Goal: Task Accomplishment & Management: Manage account settings

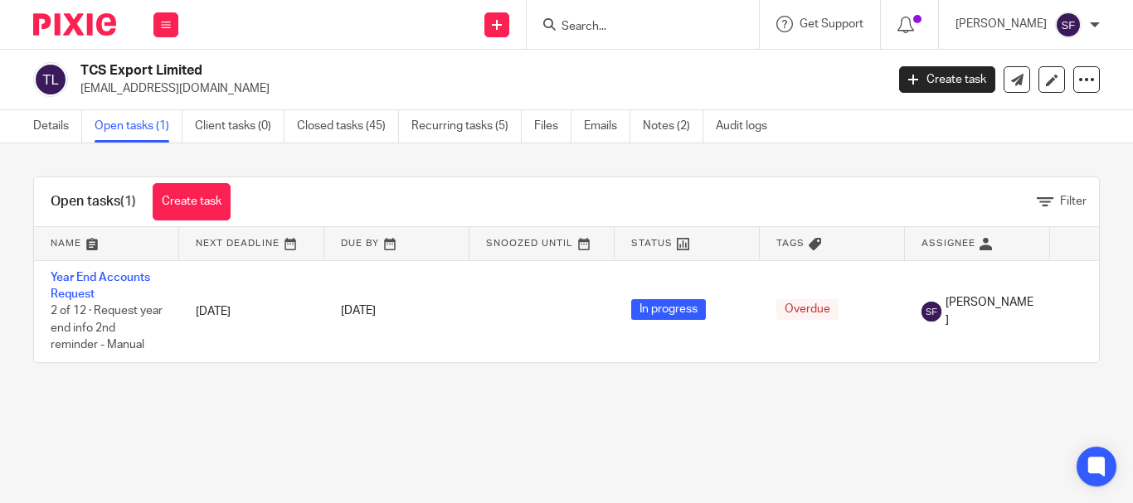
click at [640, 17] on form at bounding box center [648, 24] width 177 height 21
click at [640, 32] on input "Search" at bounding box center [634, 27] width 149 height 15
click at [616, 27] on input "Search" at bounding box center [634, 27] width 149 height 15
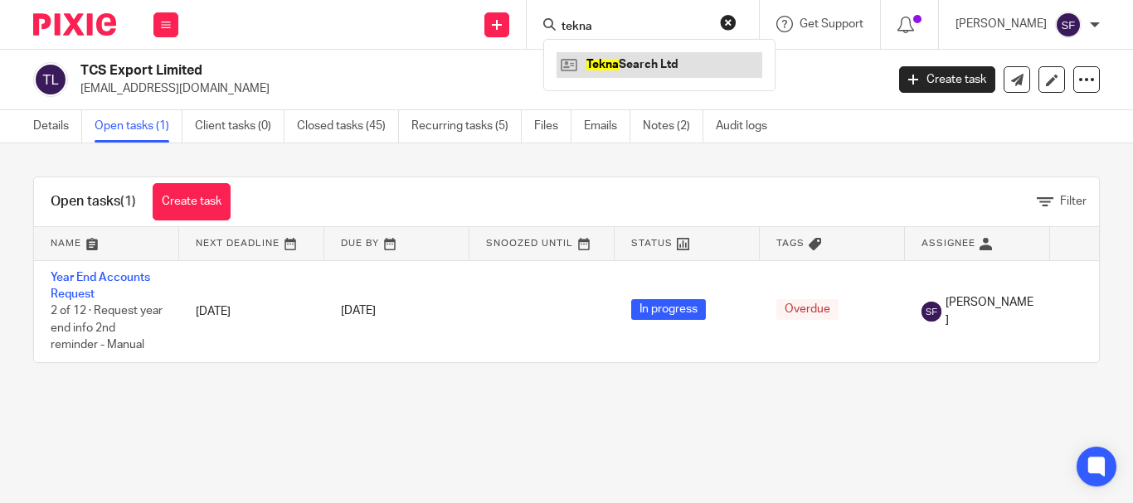
type input "tekna"
click at [640, 59] on link at bounding box center [660, 64] width 206 height 25
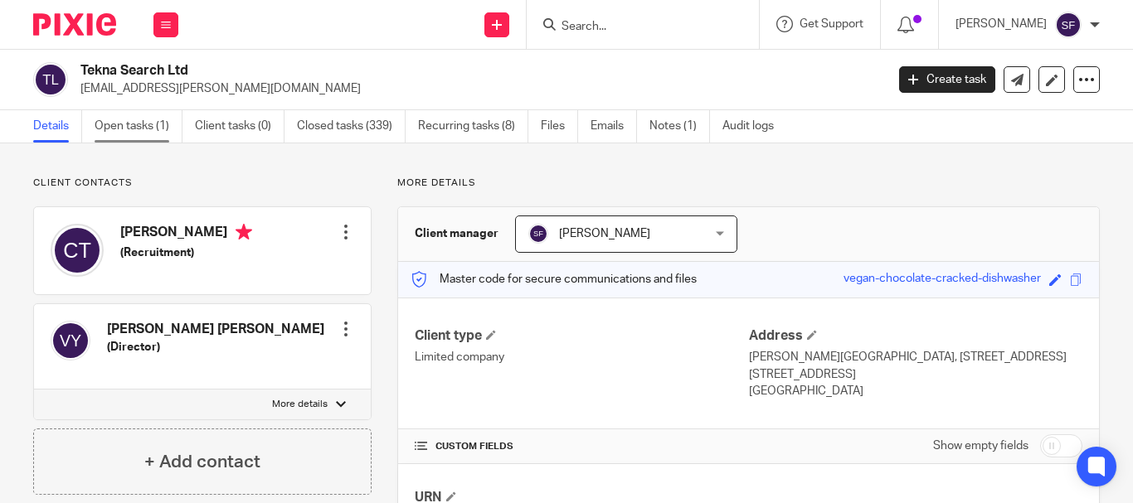
click at [126, 121] on link "Open tasks (1)" at bounding box center [139, 126] width 88 height 32
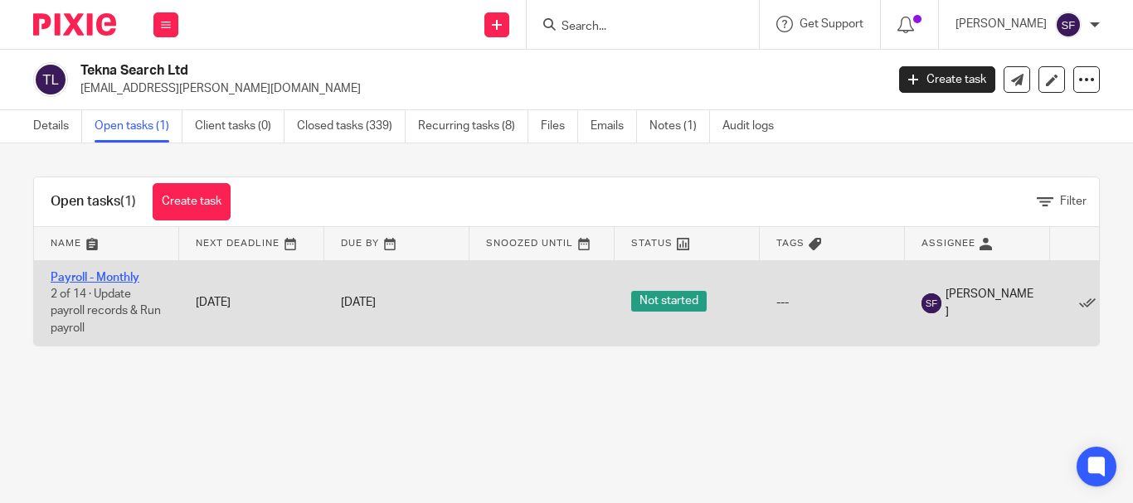
click at [113, 279] on link "Payroll - Monthly" at bounding box center [95, 278] width 89 height 12
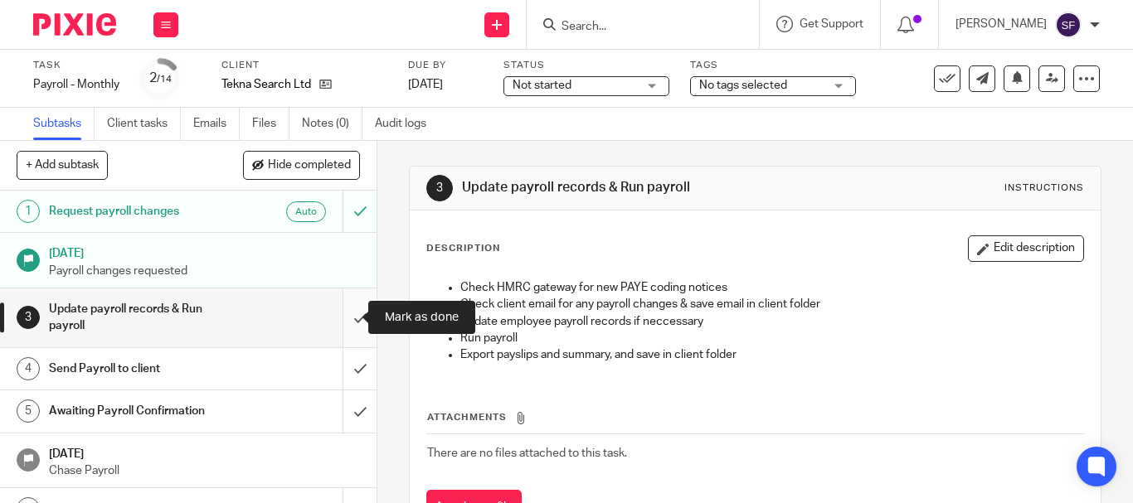
click at [347, 319] on input "submit" at bounding box center [188, 318] width 377 height 59
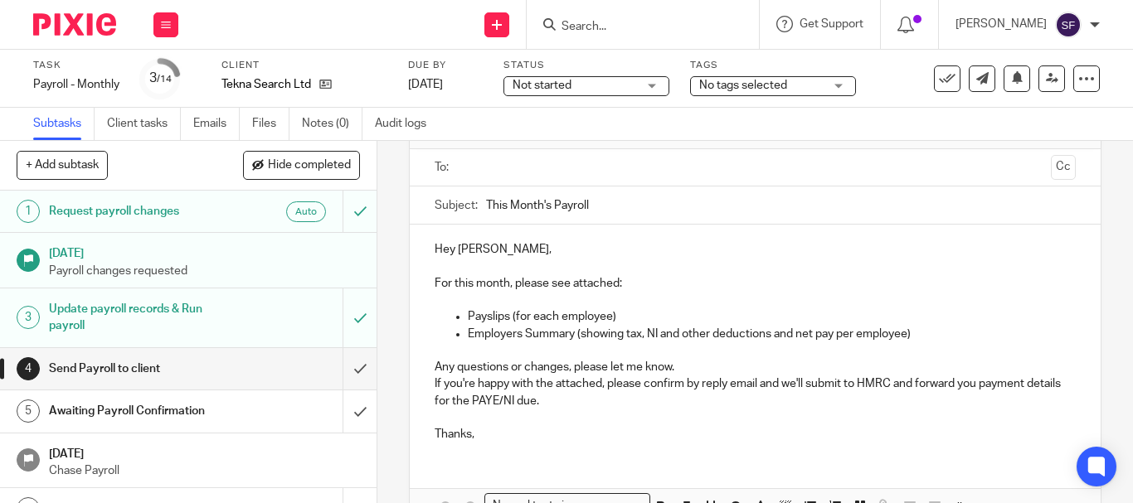
scroll to position [206, 0]
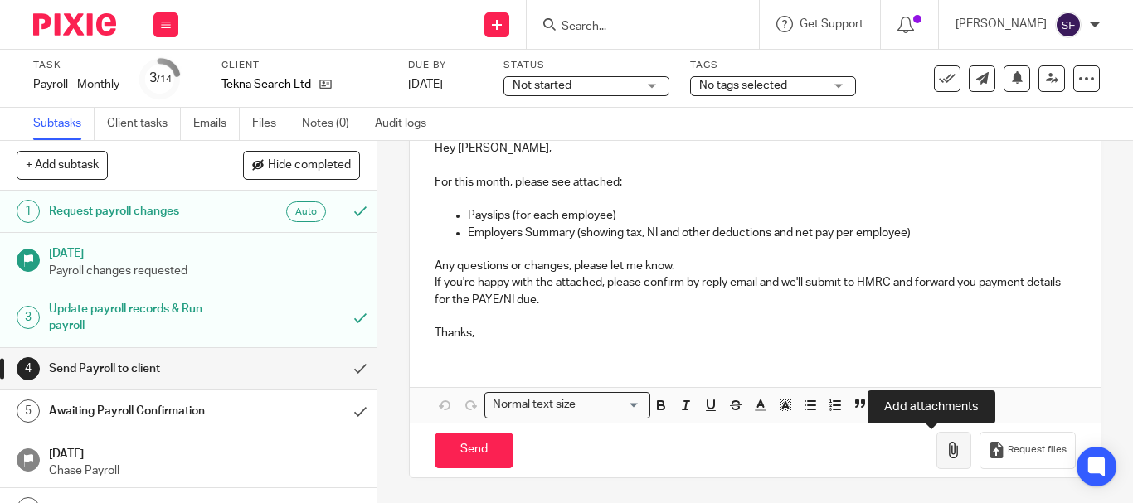
click at [946, 457] on icon "button" at bounding box center [954, 450] width 17 height 17
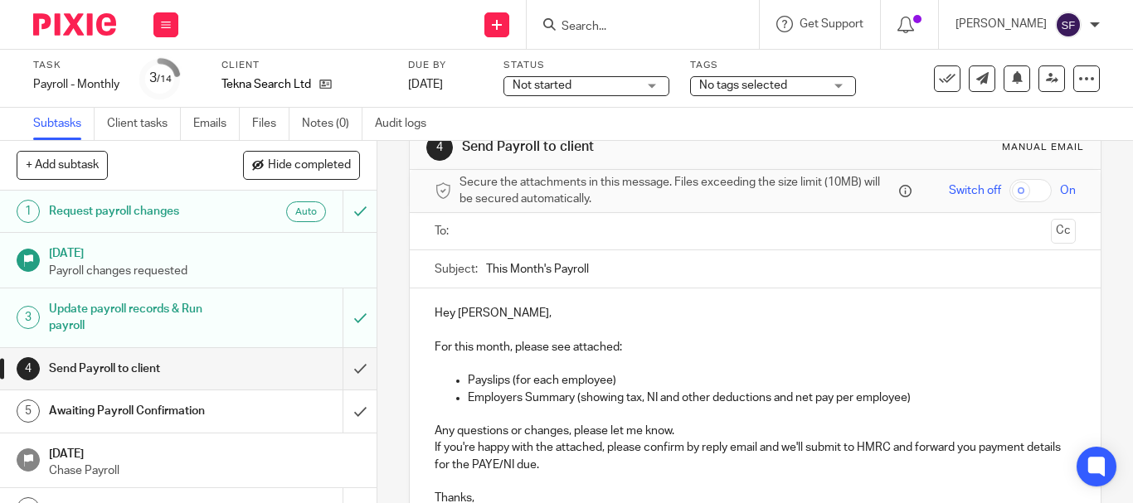
scroll to position [40, 0]
click at [484, 227] on input "text" at bounding box center [754, 232] width 578 height 19
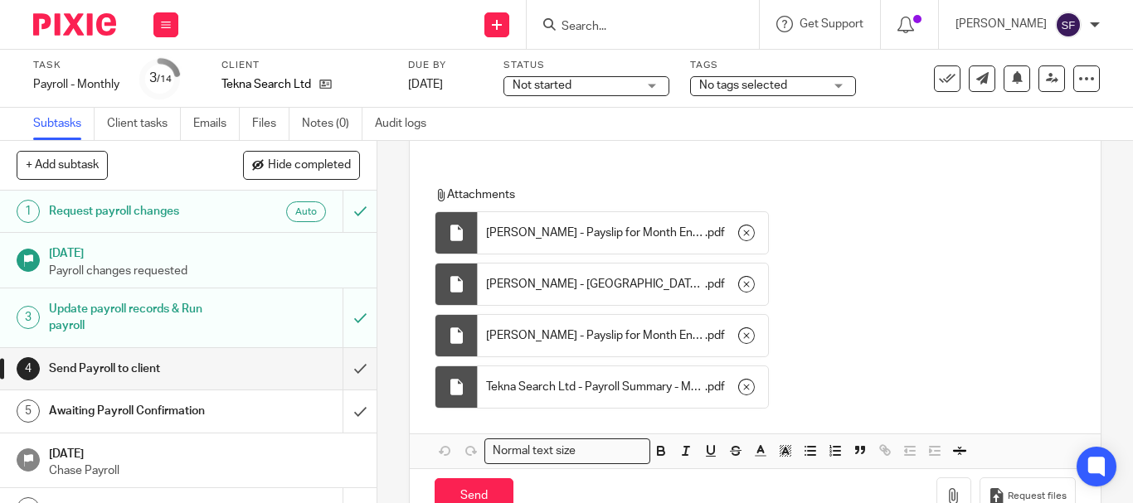
scroll to position [459, 0]
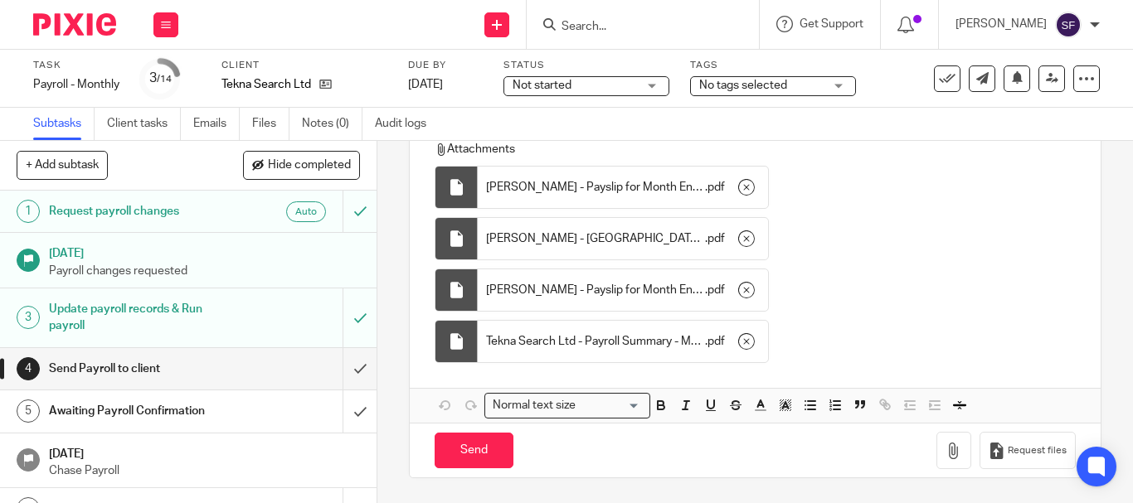
click at [483, 471] on div "Send You have unsaved changes Request files" at bounding box center [755, 450] width 691 height 55
click at [480, 459] on input "Send" at bounding box center [474, 451] width 79 height 36
type input "Sent"
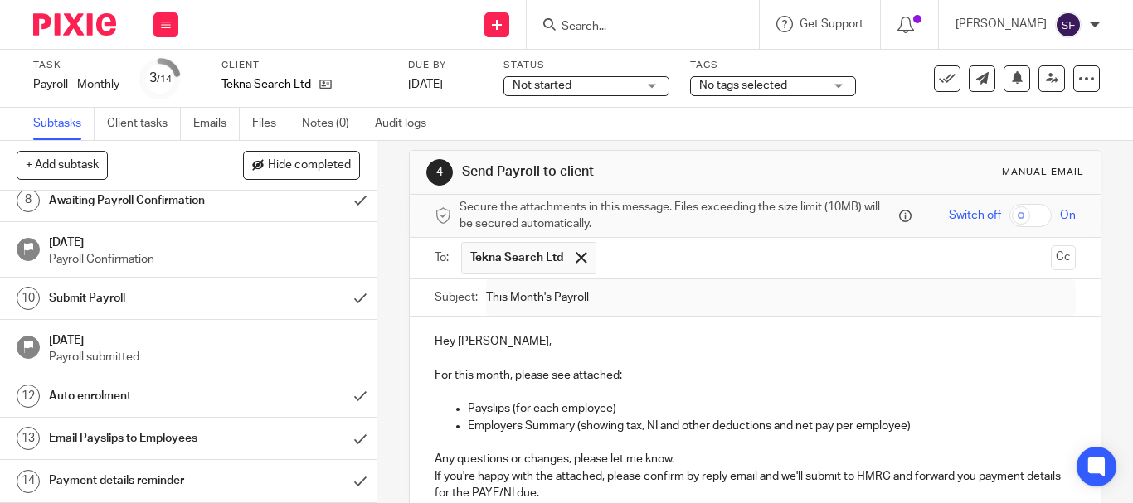
scroll to position [0, 0]
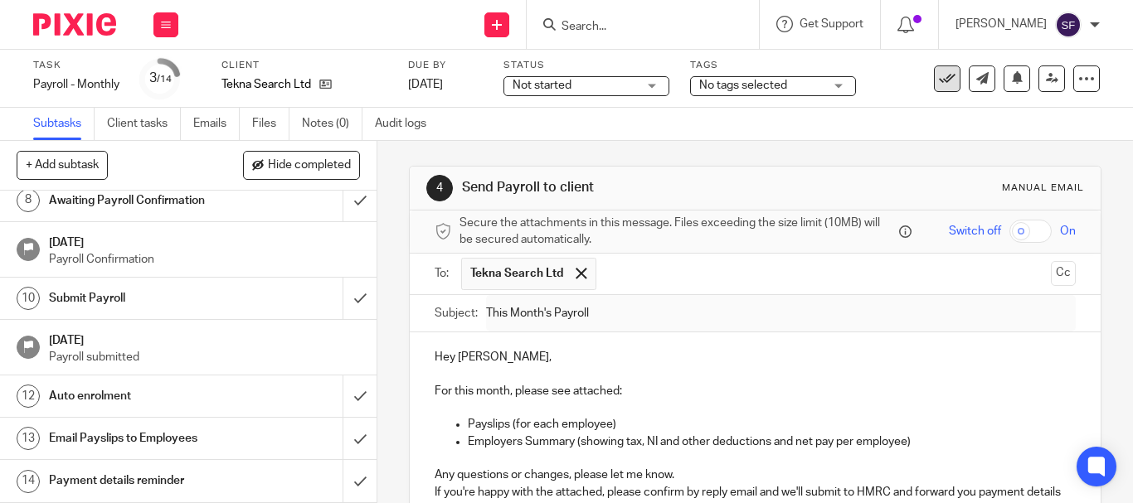
click at [935, 66] on button at bounding box center [947, 79] width 27 height 27
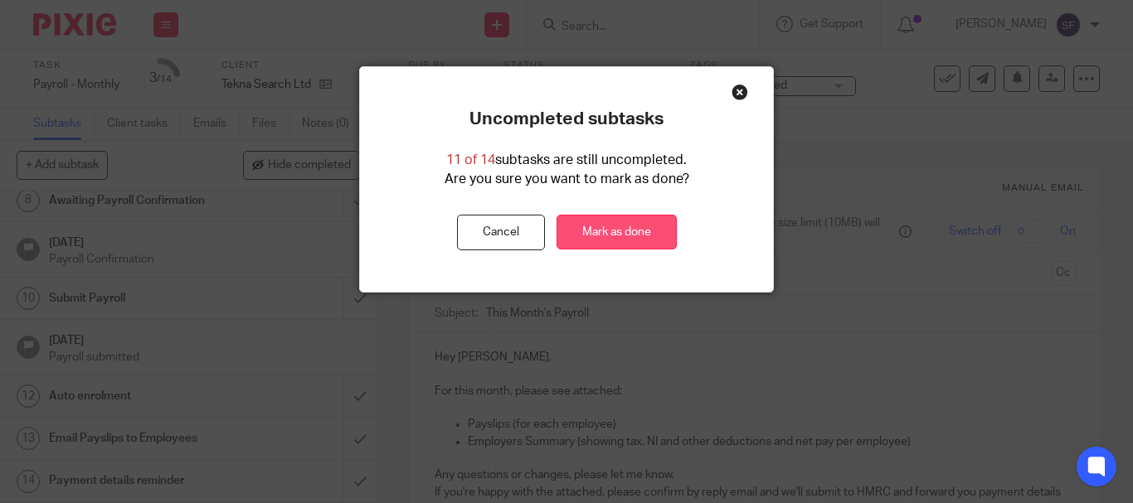
click at [610, 243] on link "Mark as done" at bounding box center [617, 233] width 120 height 36
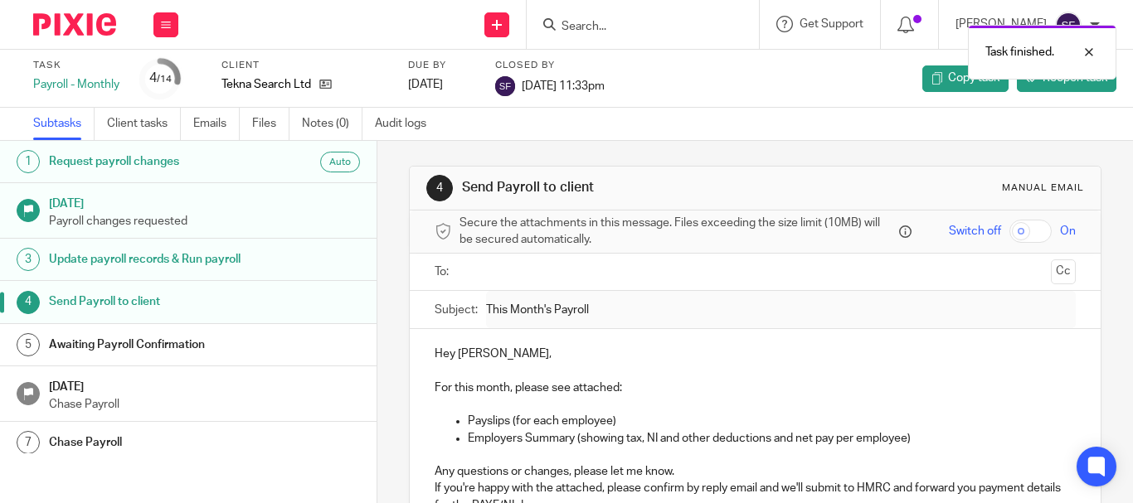
scroll to position [83, 0]
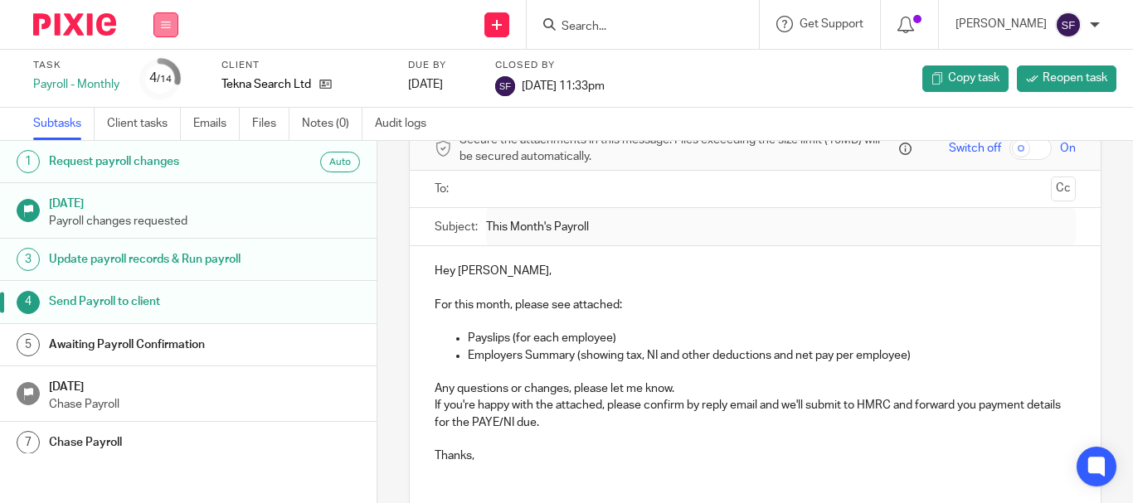
click at [169, 31] on button at bounding box center [165, 24] width 25 height 25
click at [158, 149] on link "Team" at bounding box center [156, 150] width 27 height 12
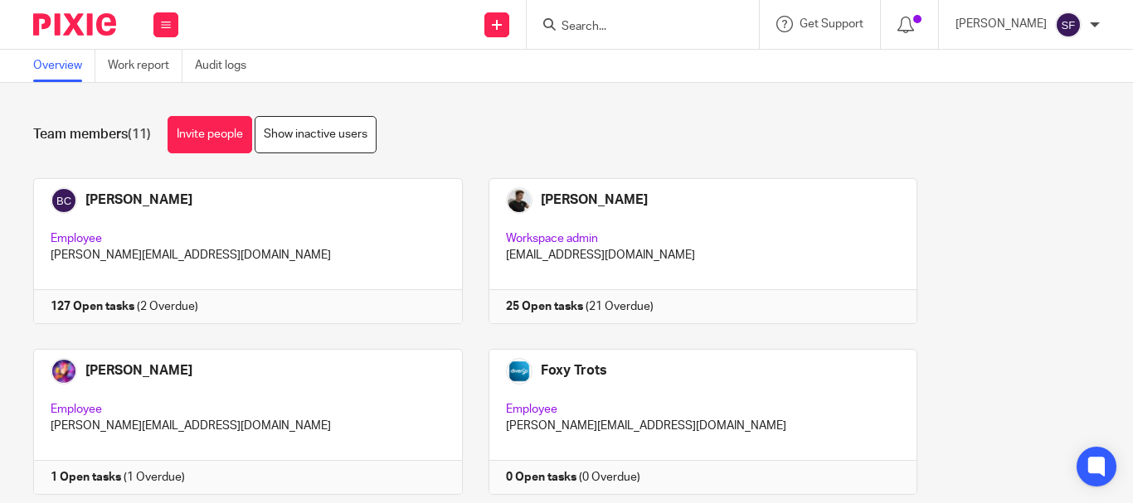
click at [636, 24] on input "Search" at bounding box center [634, 27] width 149 height 15
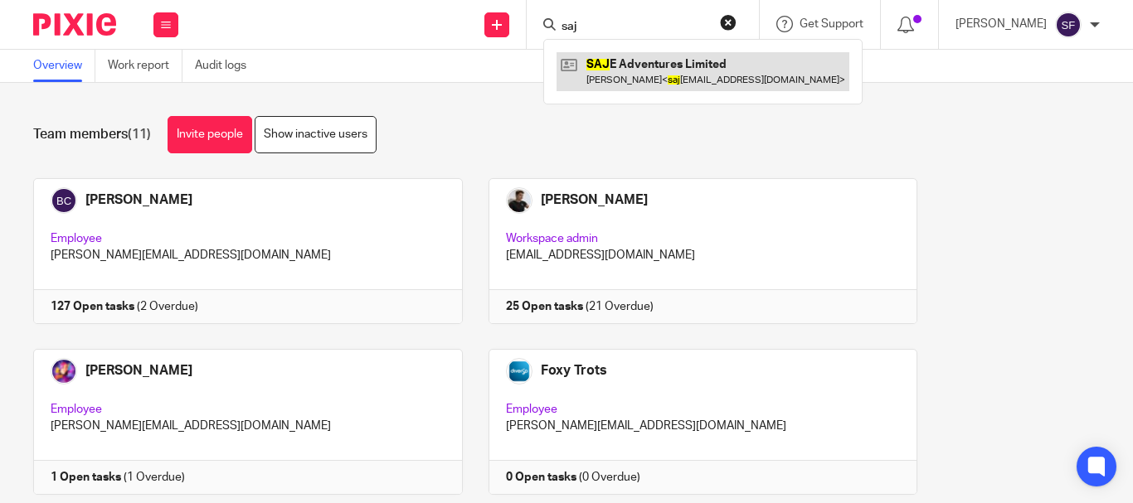
type input "saj"
click at [661, 74] on link at bounding box center [703, 71] width 293 height 38
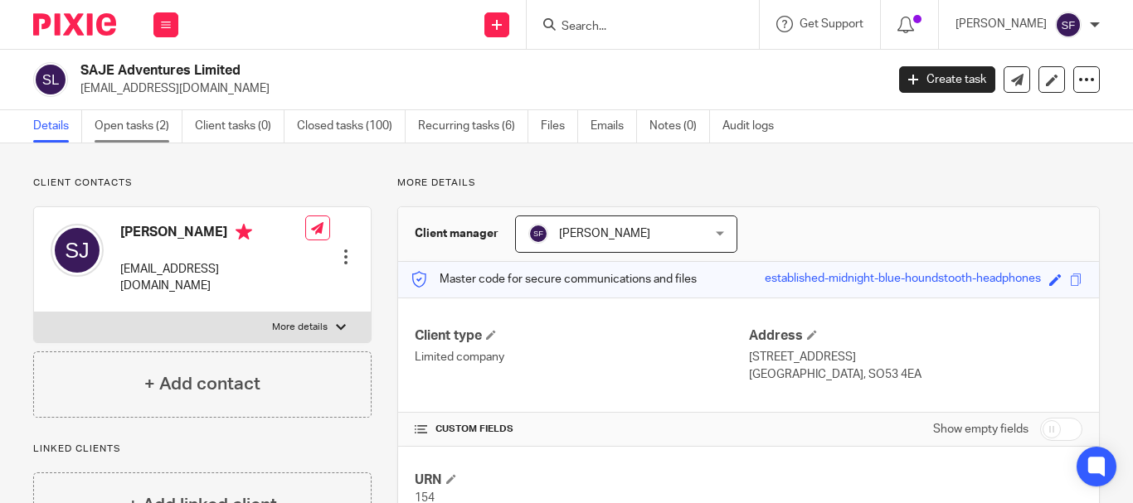
click at [139, 118] on link "Open tasks (2)" at bounding box center [139, 126] width 88 height 32
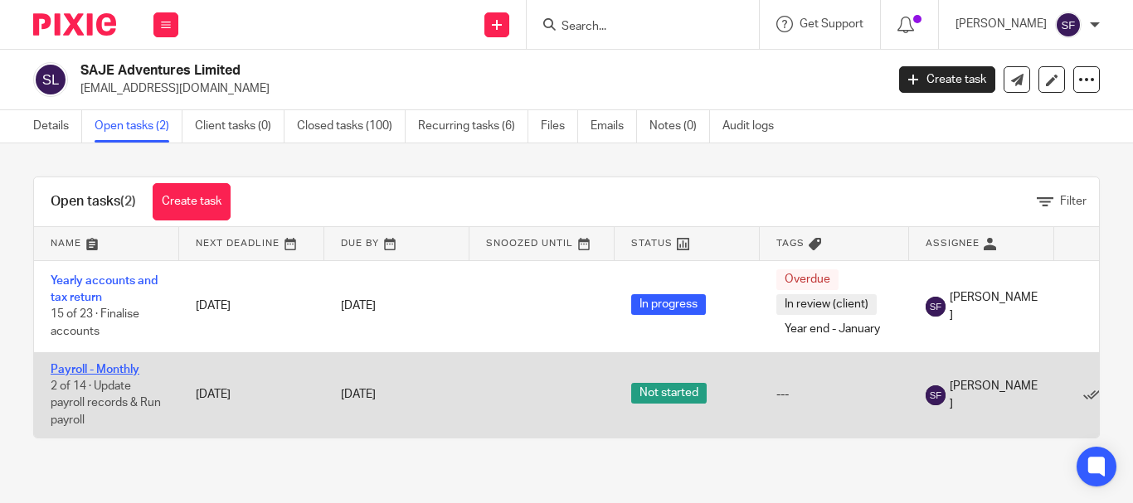
click at [125, 365] on link "Payroll - Monthly" at bounding box center [95, 370] width 89 height 12
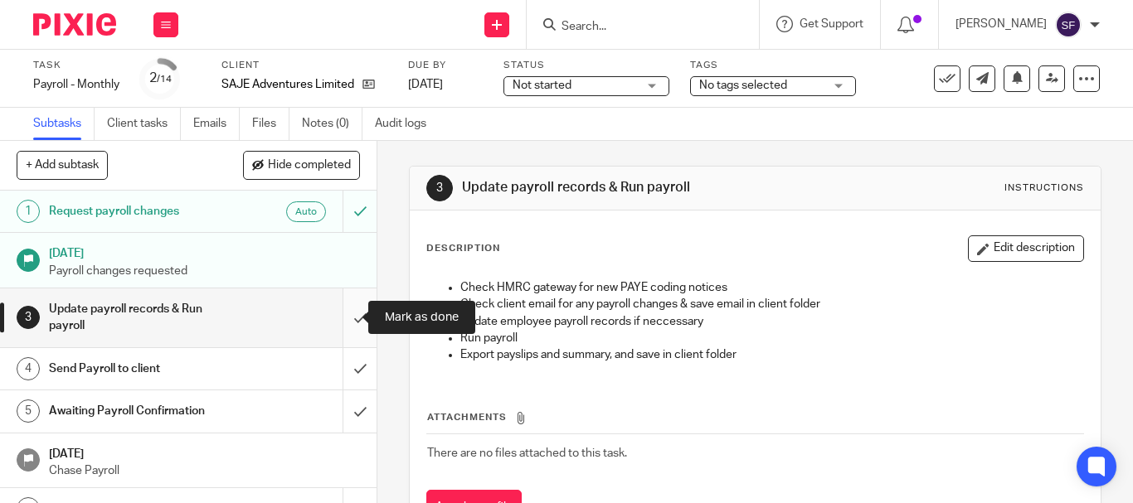
click at [335, 331] on input "submit" at bounding box center [188, 318] width 377 height 59
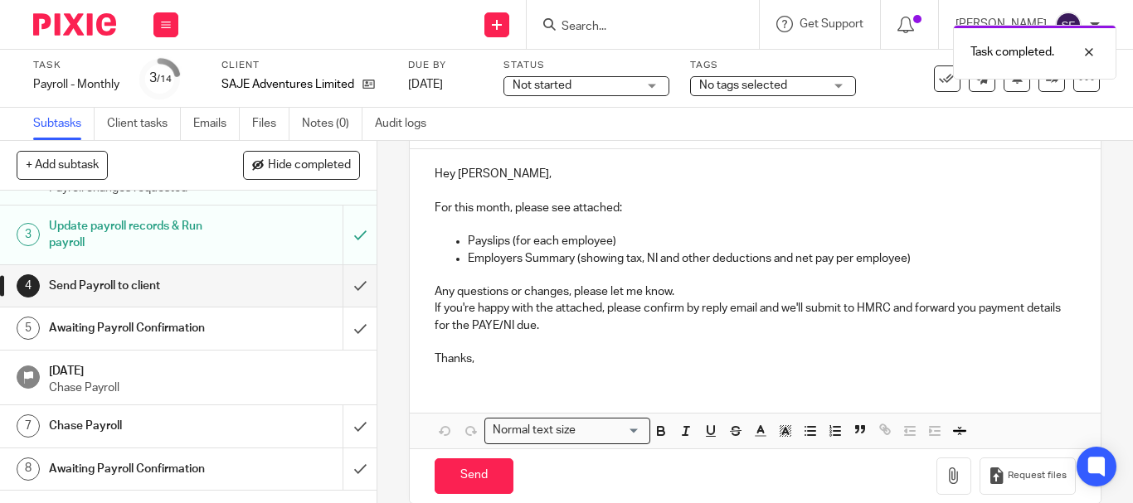
scroll to position [206, 0]
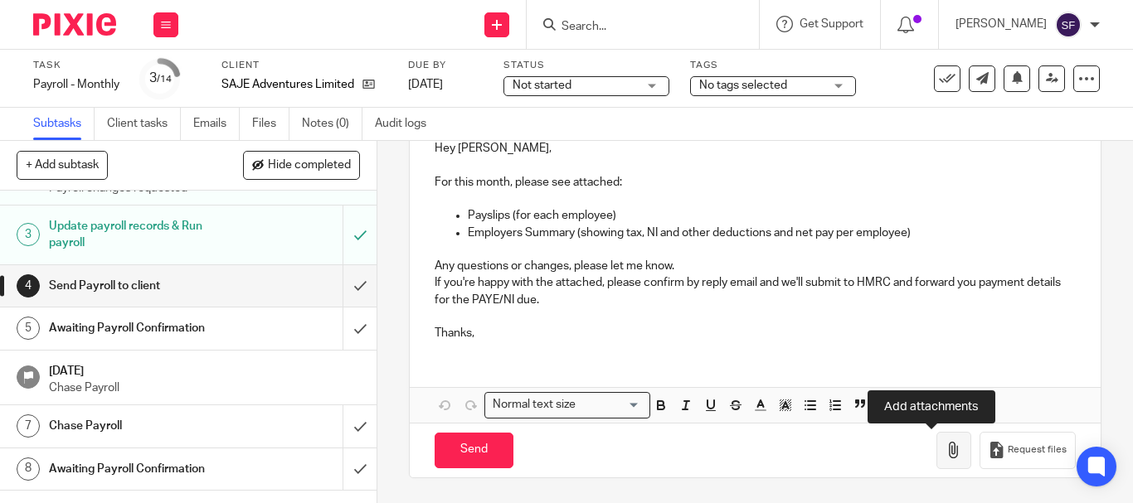
click at [946, 456] on icon "button" at bounding box center [954, 450] width 17 height 17
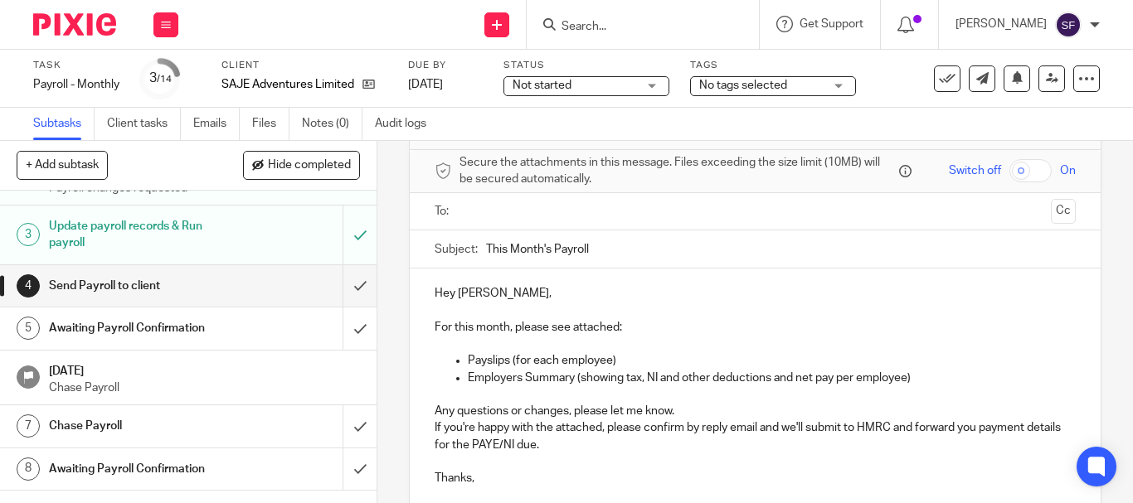
scroll to position [40, 0]
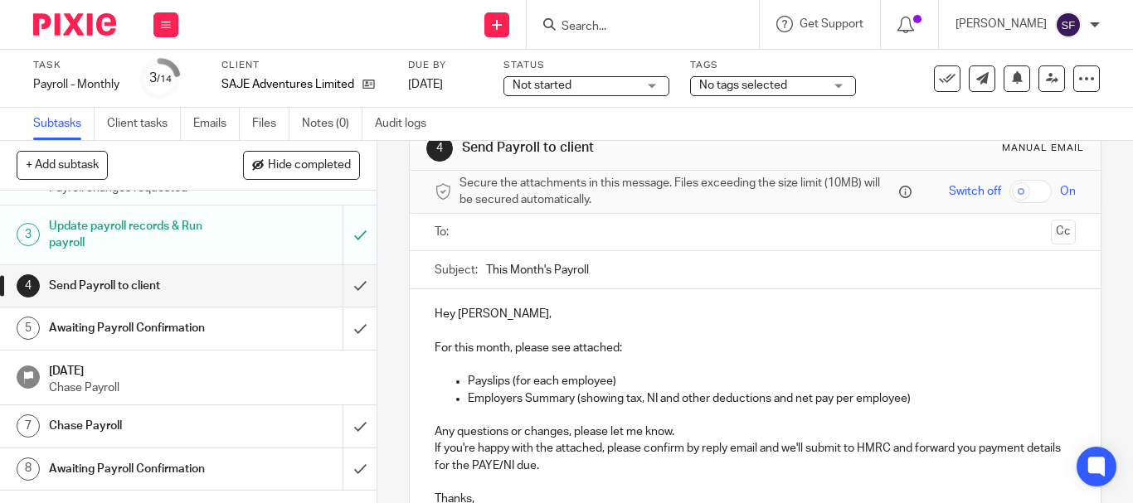
click at [503, 233] on input "text" at bounding box center [754, 232] width 578 height 19
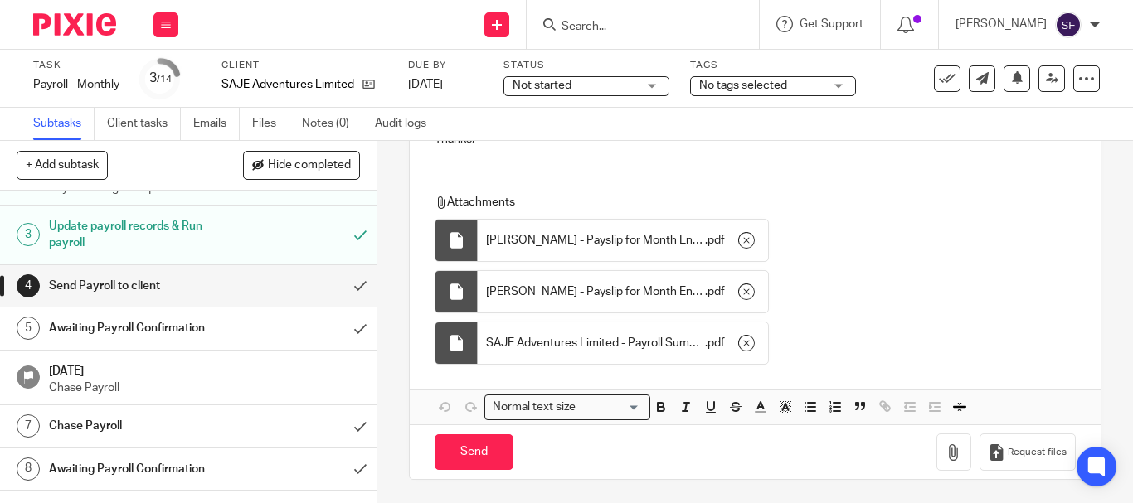
scroll to position [406, 0]
click at [468, 441] on input "Send" at bounding box center [474, 451] width 79 height 36
type input "Sent"
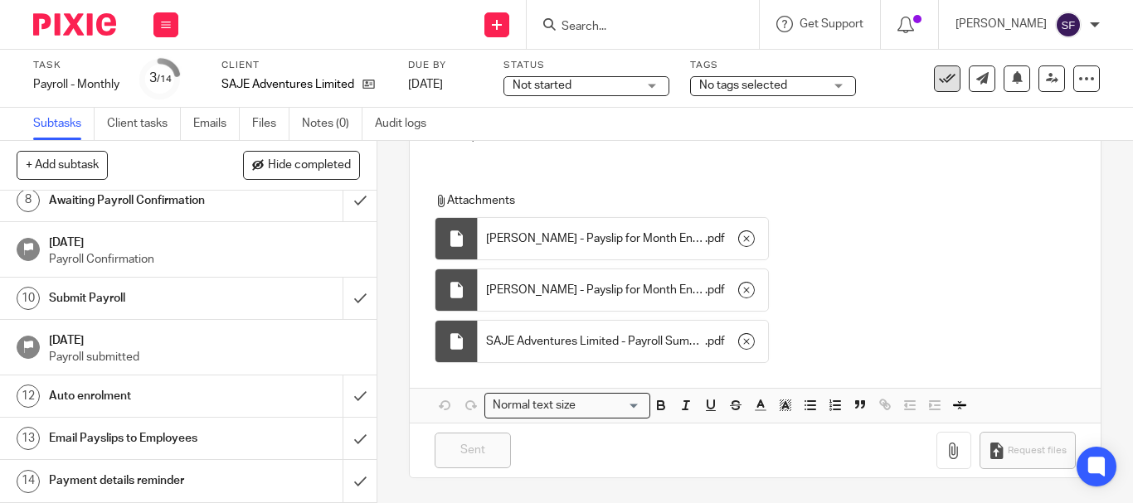
click at [939, 71] on icon at bounding box center [947, 79] width 17 height 17
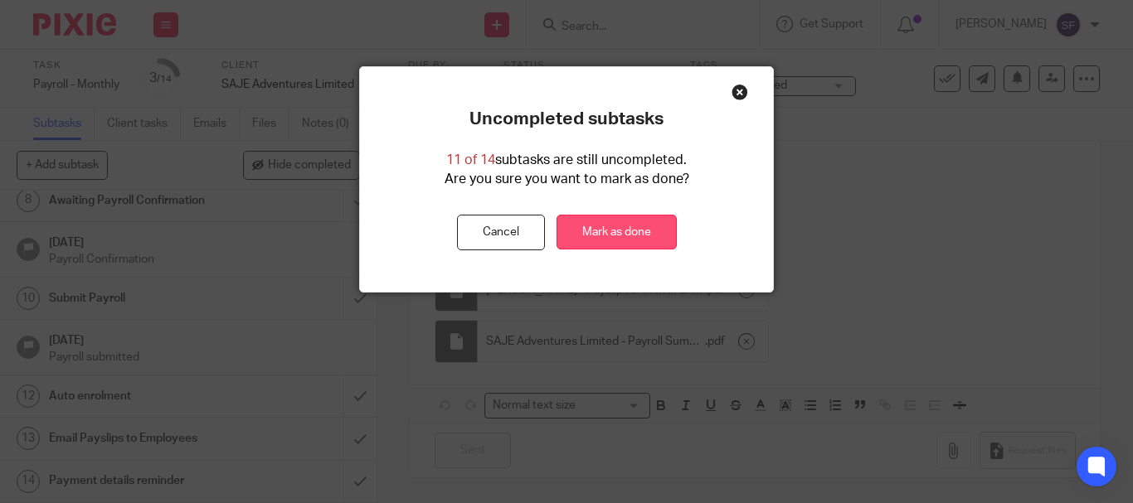
click at [601, 234] on link "Mark as done" at bounding box center [617, 233] width 120 height 36
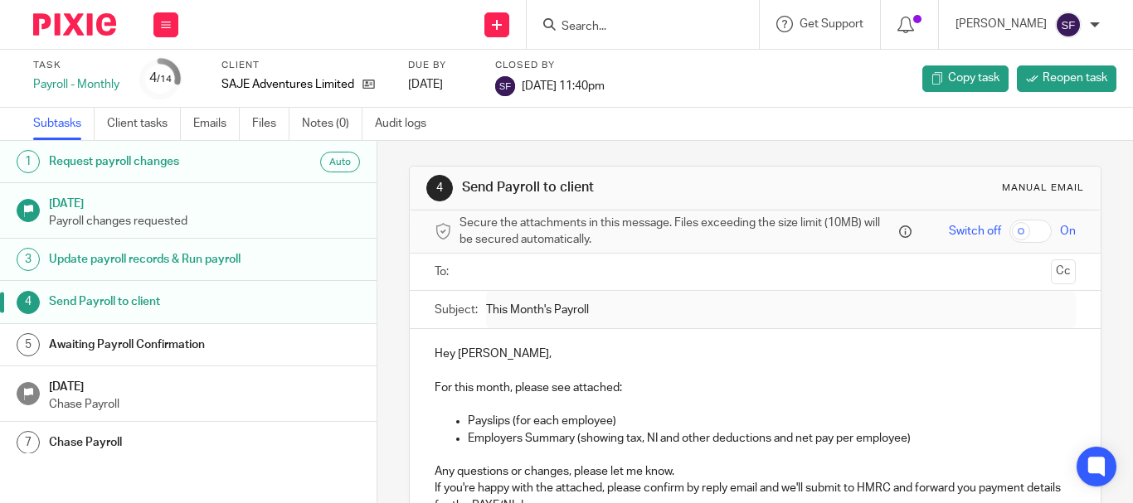
click at [644, 22] on input "Search" at bounding box center [634, 27] width 149 height 15
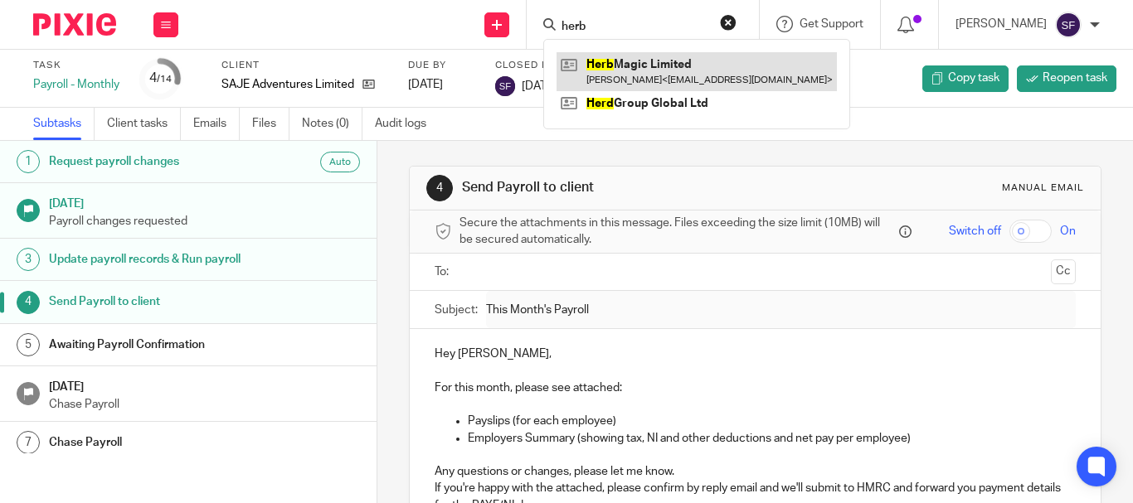
type input "herb"
click at [669, 74] on link at bounding box center [697, 71] width 280 height 38
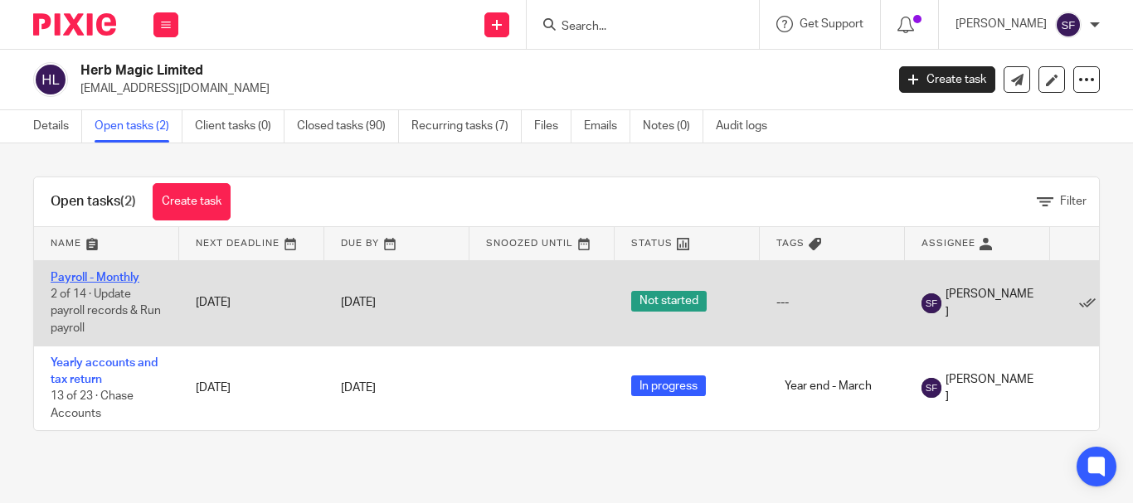
click at [109, 281] on link "Payroll - Monthly" at bounding box center [95, 278] width 89 height 12
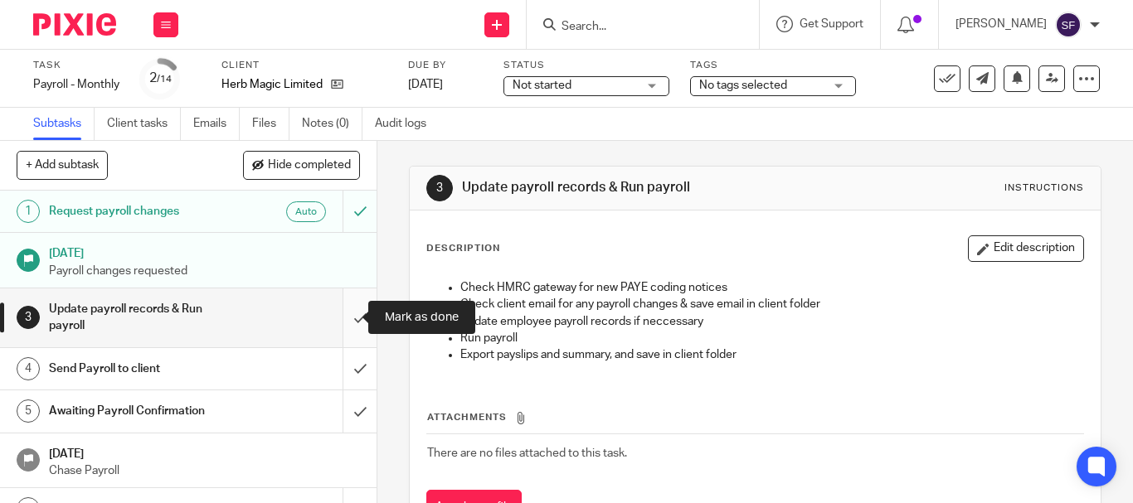
click at [339, 316] on input "submit" at bounding box center [188, 318] width 377 height 59
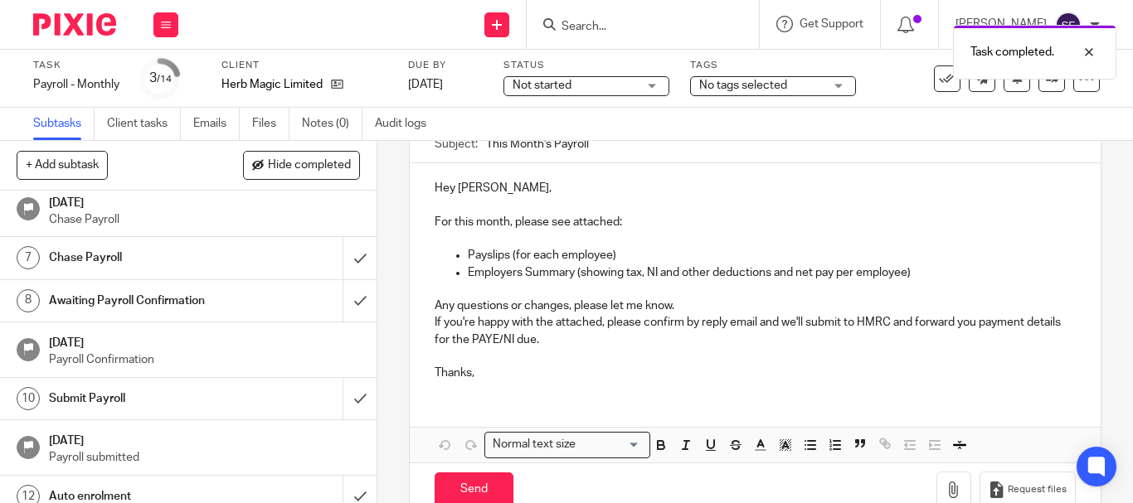
scroll to position [352, 0]
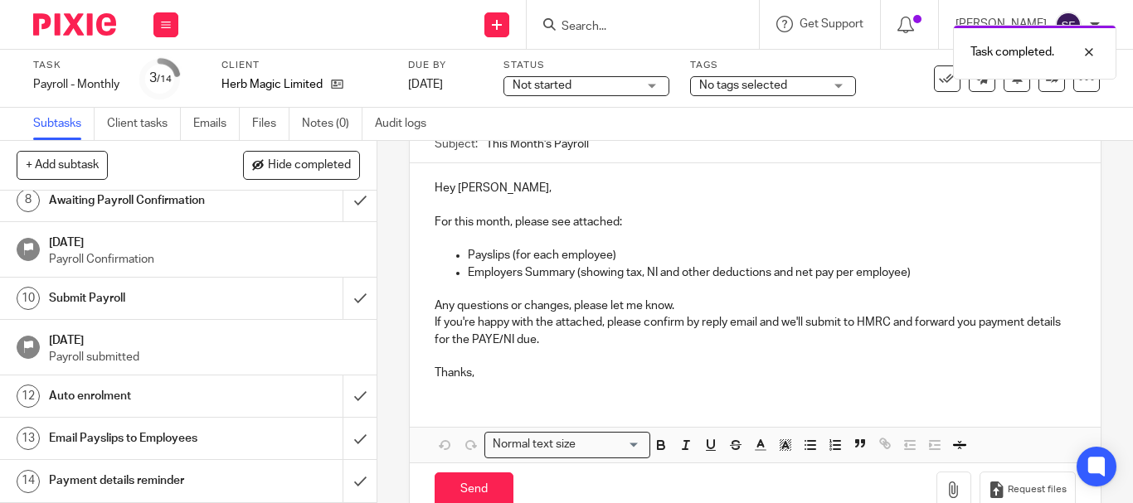
click at [179, 475] on h1 "Payment details reminder" at bounding box center [141, 481] width 185 height 25
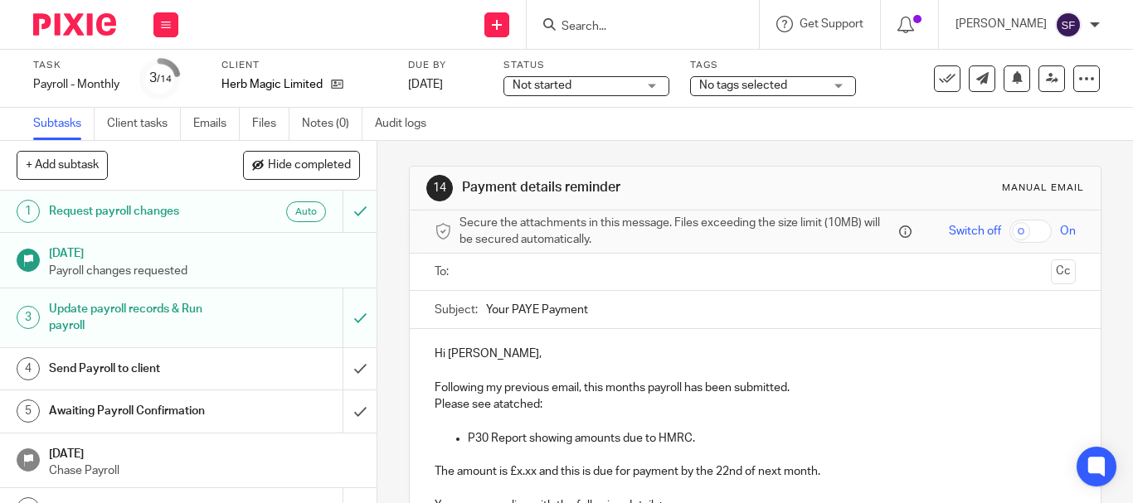
scroll to position [166, 0]
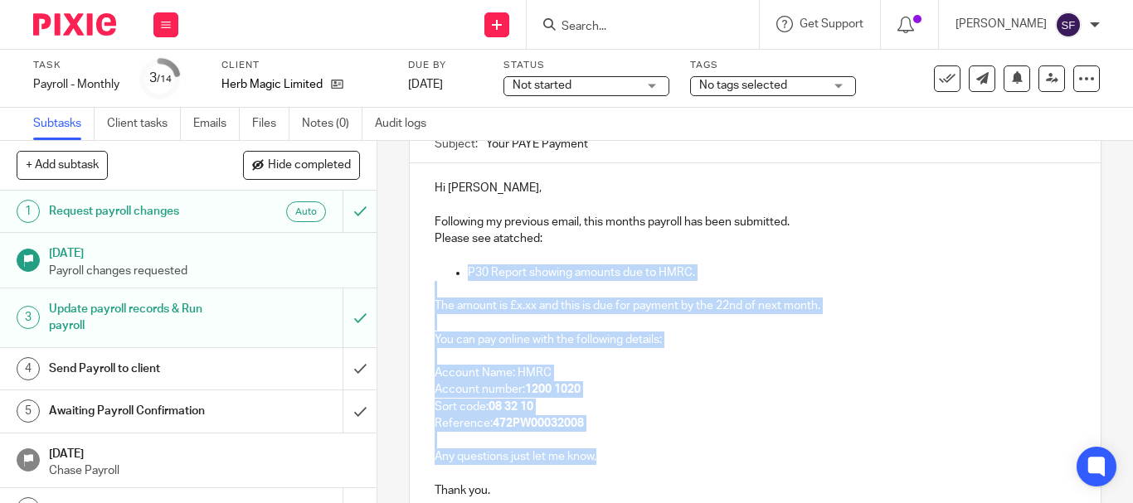
drag, startPoint x: 0, startPoint y: 0, endPoint x: 598, endPoint y: 443, distance: 744.2
click at [612, 457] on div "Hi [PERSON_NAME], Following my previous email, this months payroll has been sub…" at bounding box center [755, 337] width 691 height 348
copy div "P30 Report showing amounts due to HMRC. The amount is £x.xx and this is due for…"
click at [169, 367] on h1 "Send Payroll to client" at bounding box center [141, 369] width 185 height 25
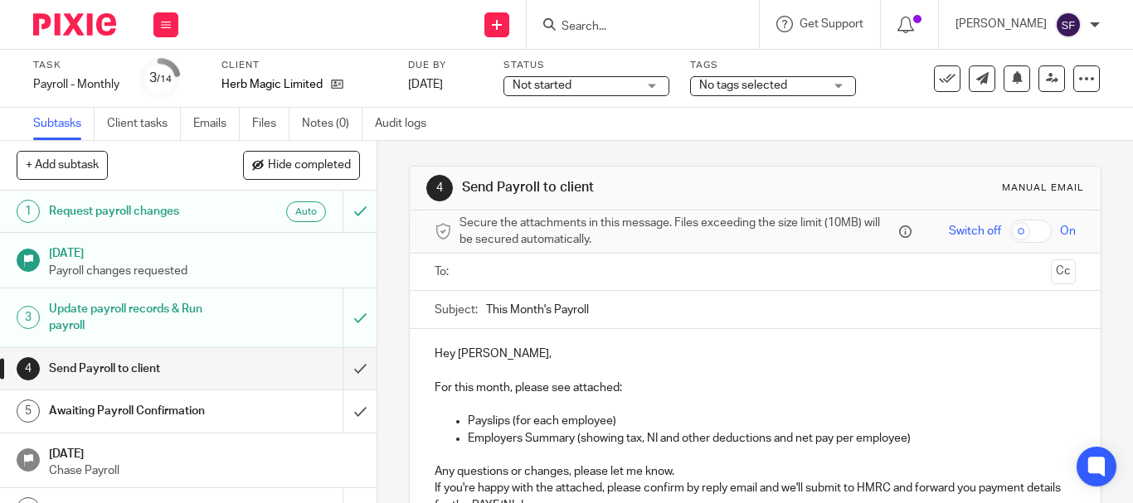
scroll to position [166, 0]
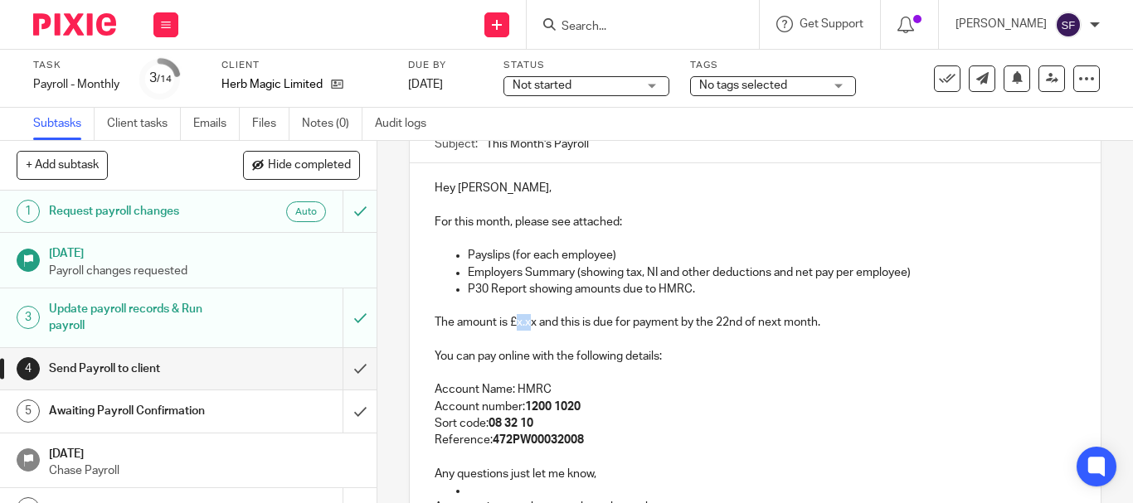
drag, startPoint x: 514, startPoint y: 321, endPoint x: 528, endPoint y: 323, distance: 13.4
click at [528, 323] on p "The amount is £x.xx and this is due for payment by the 22nd of next month." at bounding box center [755, 322] width 641 height 17
click at [518, 323] on p "The amount is £x.xx and this is due for payment by the 22nd of next month." at bounding box center [755, 322] width 641 height 17
click at [510, 323] on p "The amount is £x.xx and this is due for payment by the 22nd of next month." at bounding box center [755, 322] width 641 height 17
drag, startPoint x: 511, startPoint y: 323, endPoint x: 532, endPoint y: 326, distance: 20.9
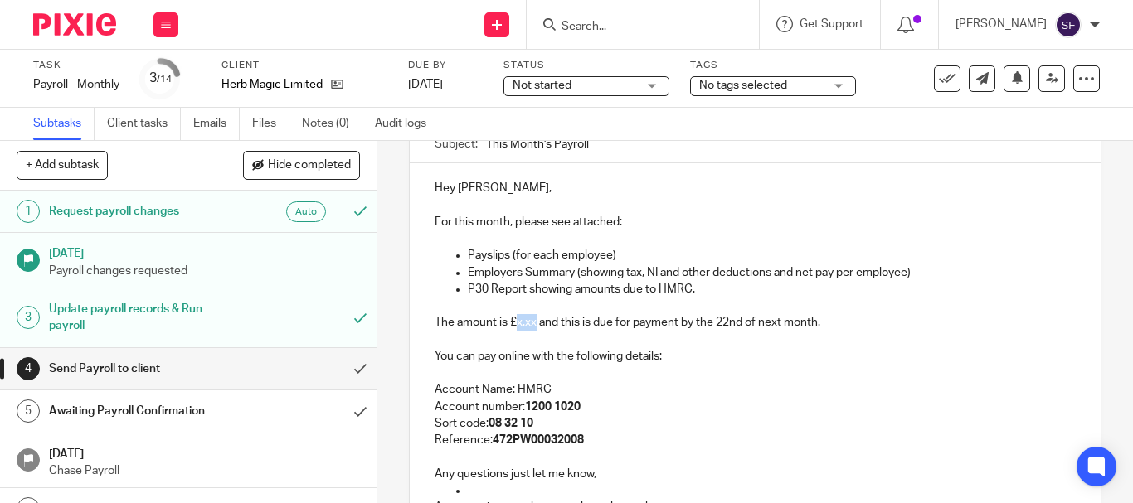
click at [532, 326] on p "The amount is £x.xx and this is due for payment by the 22nd of next month." at bounding box center [755, 322] width 641 height 17
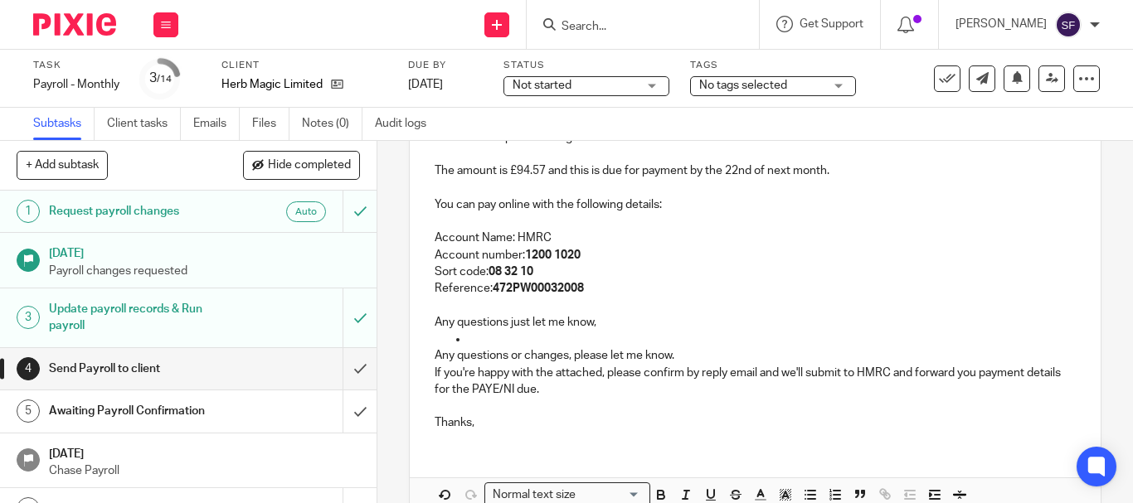
scroll to position [332, 0]
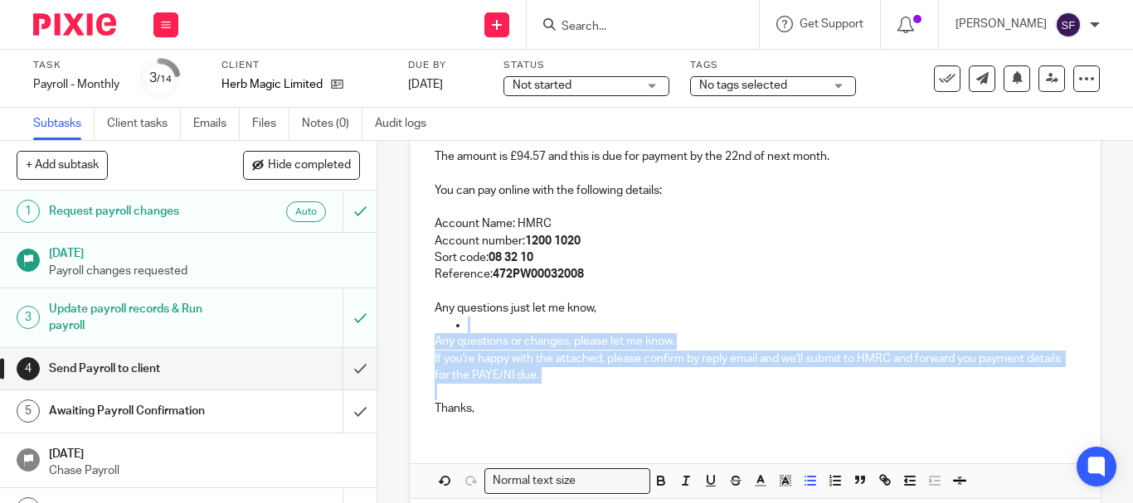
drag, startPoint x: 446, startPoint y: 323, endPoint x: 614, endPoint y: 386, distance: 178.7
click at [614, 386] on div "Hey Dong, For this month, please see attached: Payslips (for each employee) Emp…" at bounding box center [755, 214] width 691 height 432
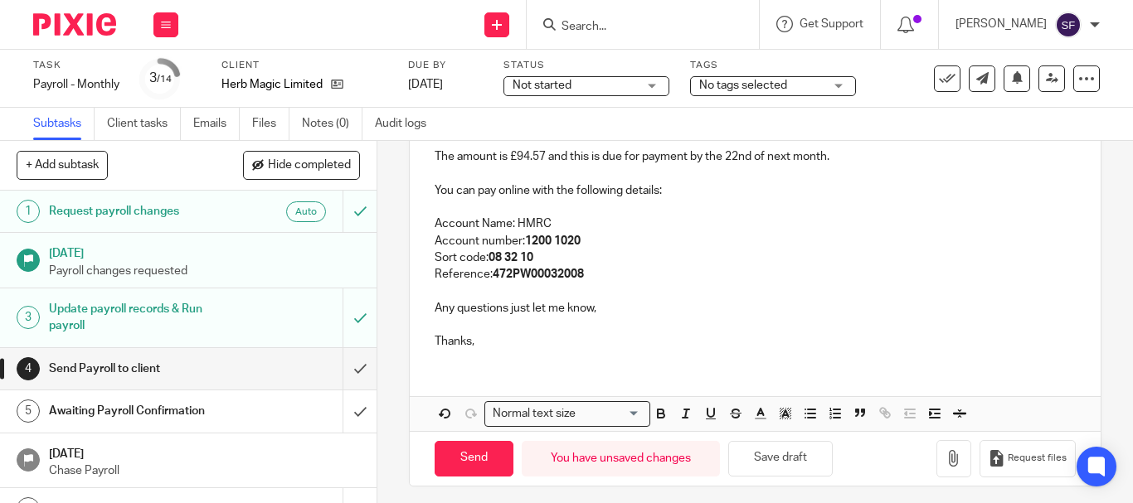
scroll to position [340, 0]
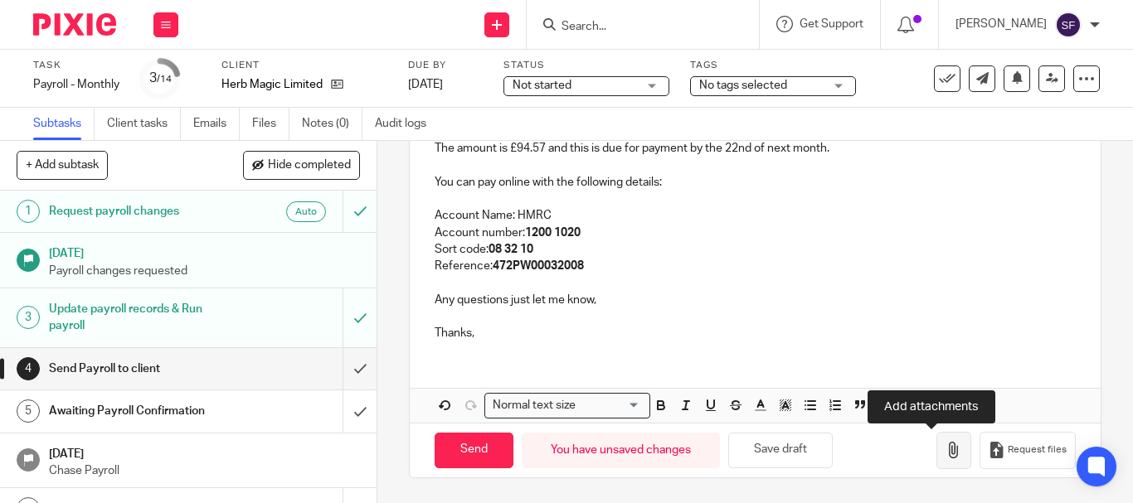
click at [946, 458] on icon "button" at bounding box center [954, 450] width 17 height 17
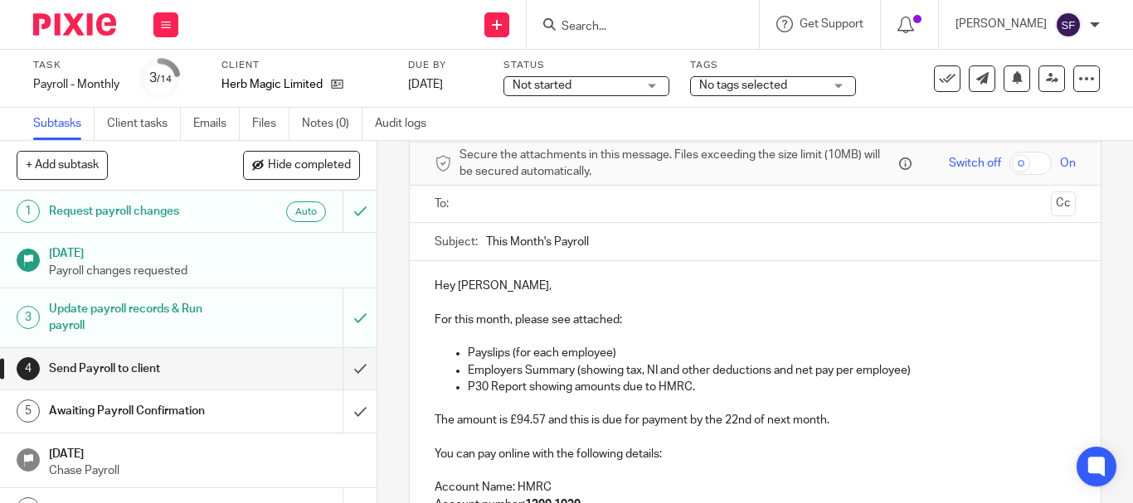
scroll to position [0, 0]
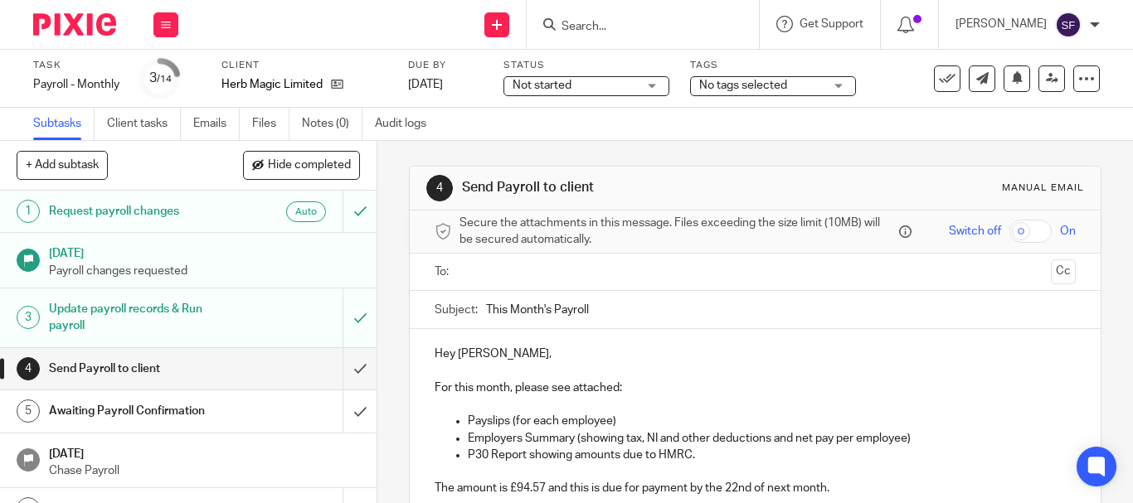
click at [503, 277] on input "text" at bounding box center [754, 272] width 578 height 19
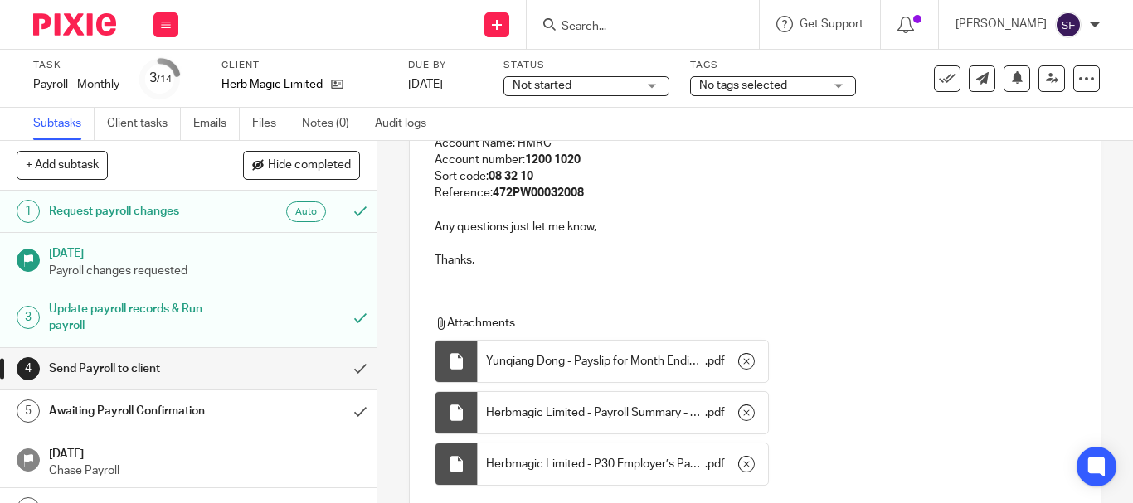
scroll to position [541, 0]
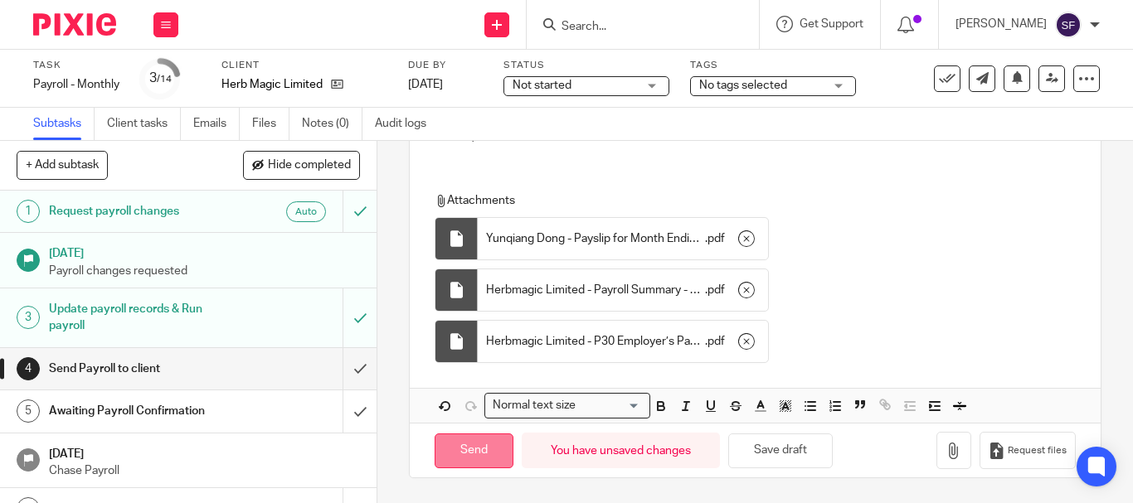
click at [459, 454] on input "Send" at bounding box center [474, 452] width 79 height 36
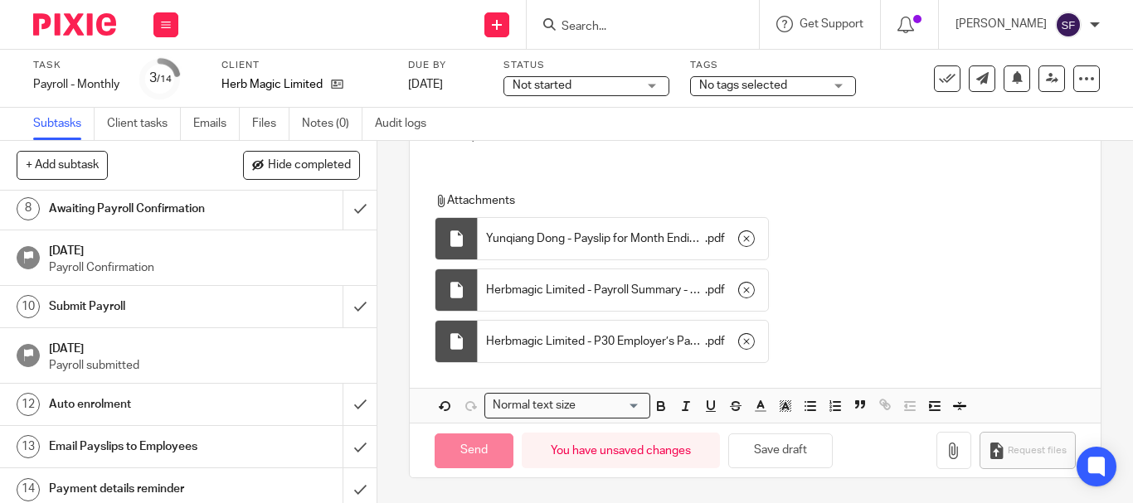
scroll to position [352, 0]
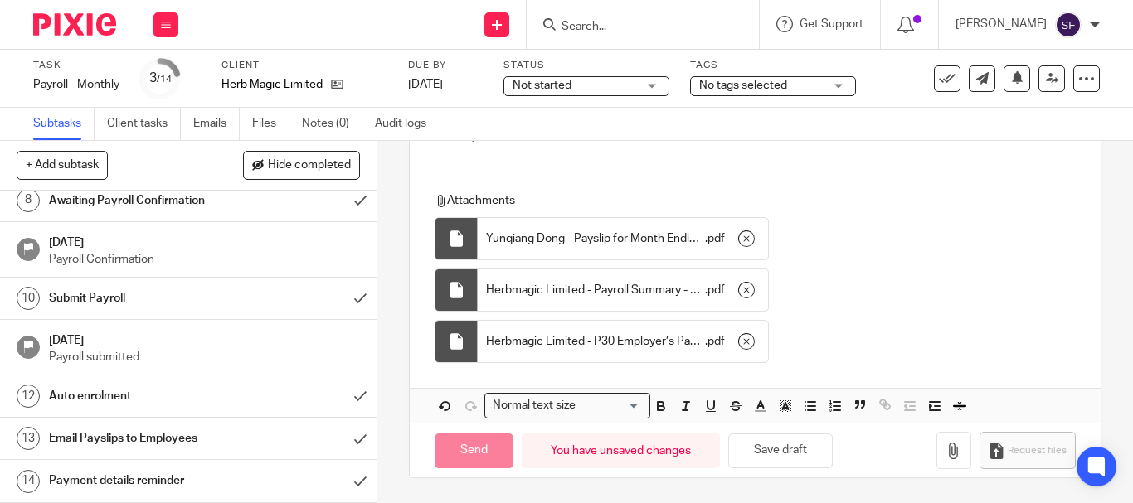
type input "Sent"
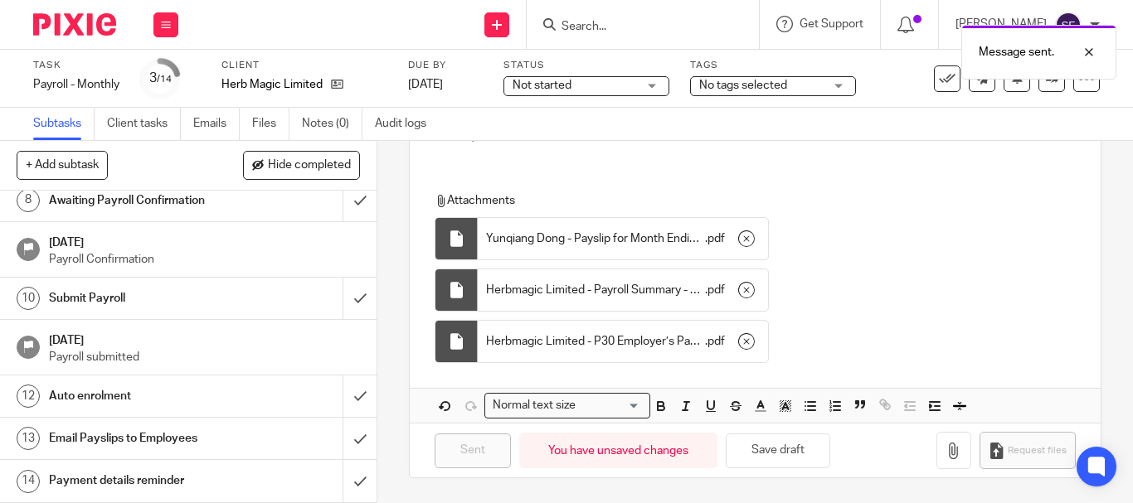
click at [929, 71] on div "Message sent." at bounding box center [841, 48] width 550 height 63
click at [927, 77] on div "Message sent." at bounding box center [841, 48] width 550 height 63
click at [934, 90] on button at bounding box center [947, 79] width 27 height 27
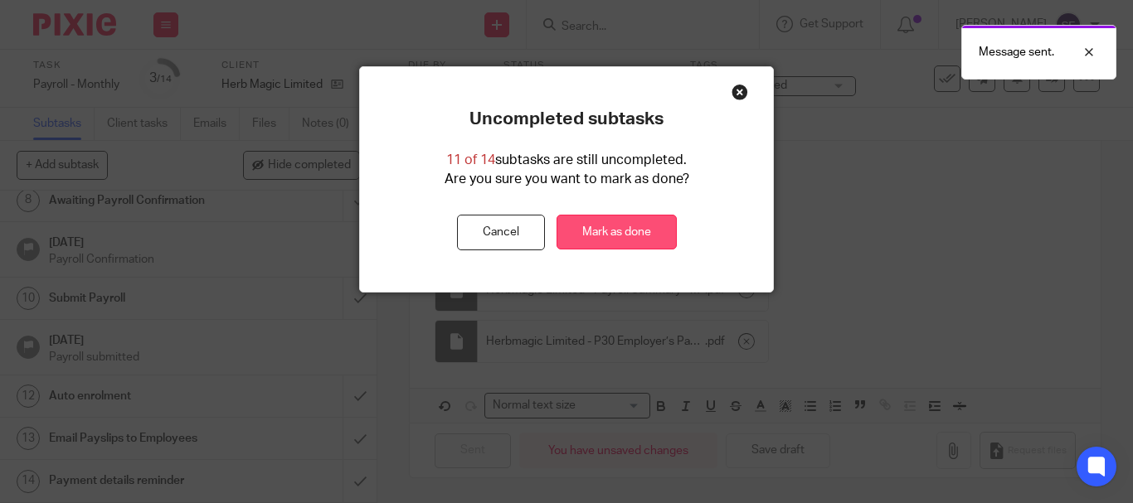
click at [639, 240] on link "Mark as done" at bounding box center [617, 233] width 120 height 36
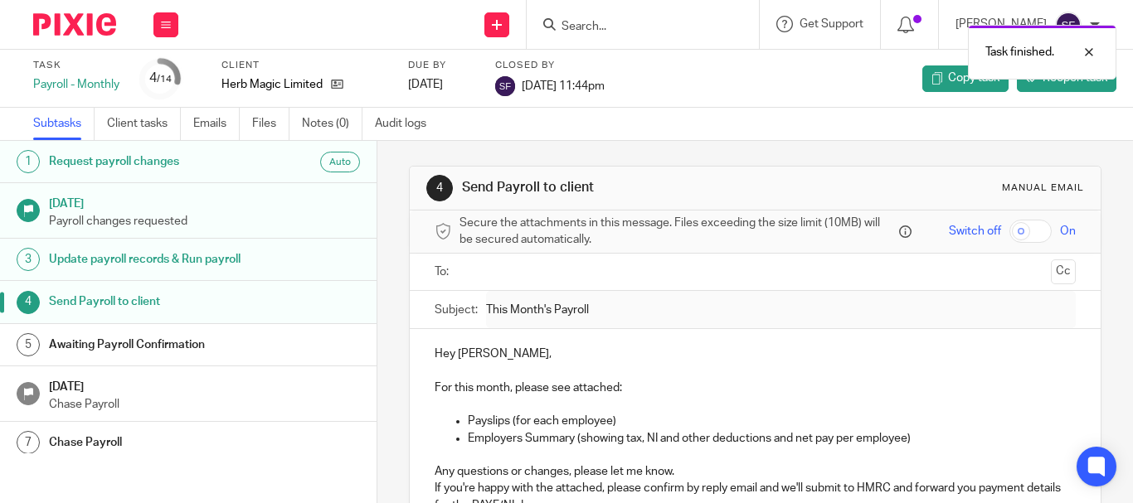
click at [626, 26] on div "Task finished." at bounding box center [841, 48] width 550 height 63
click at [1085, 50] on div at bounding box center [1076, 52] width 45 height 20
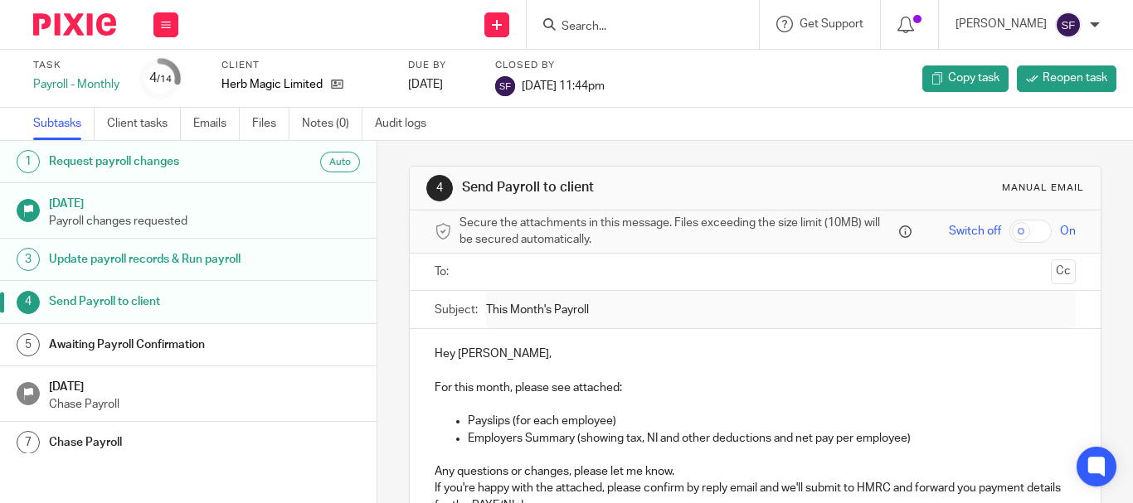
click at [639, 20] on input "Search" at bounding box center [634, 27] width 149 height 15
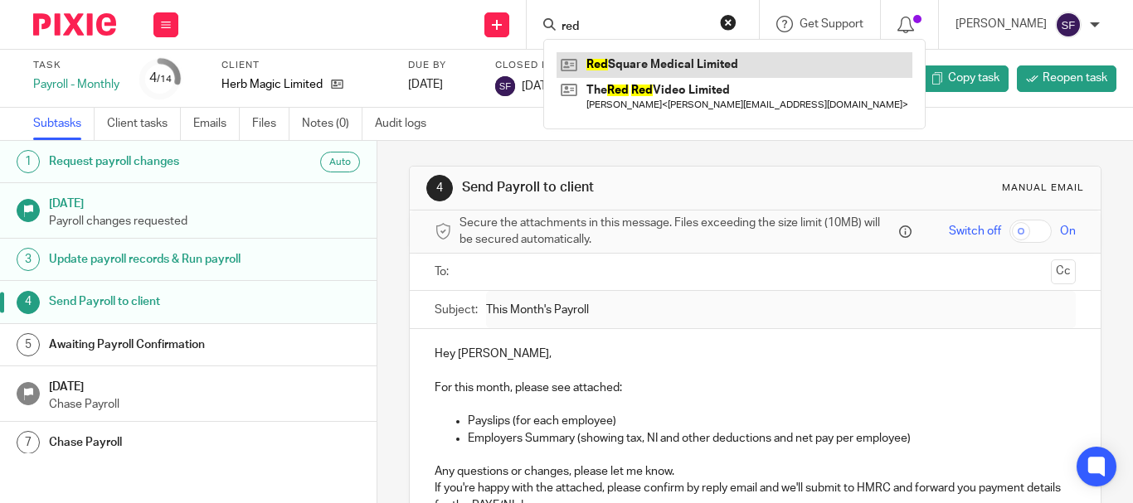
type input "red"
click at [641, 61] on link at bounding box center [735, 64] width 356 height 25
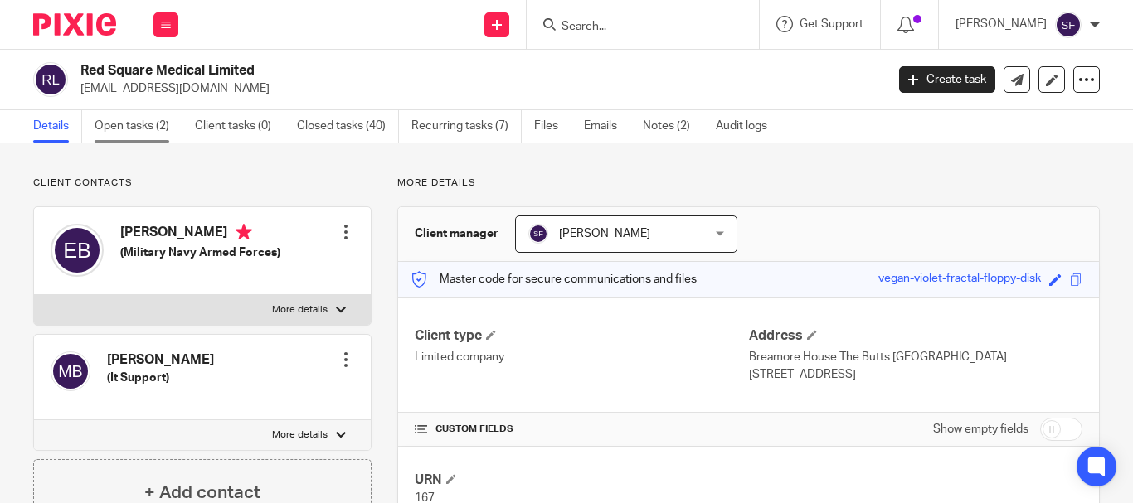
click at [122, 127] on link "Open tasks (2)" at bounding box center [139, 126] width 88 height 32
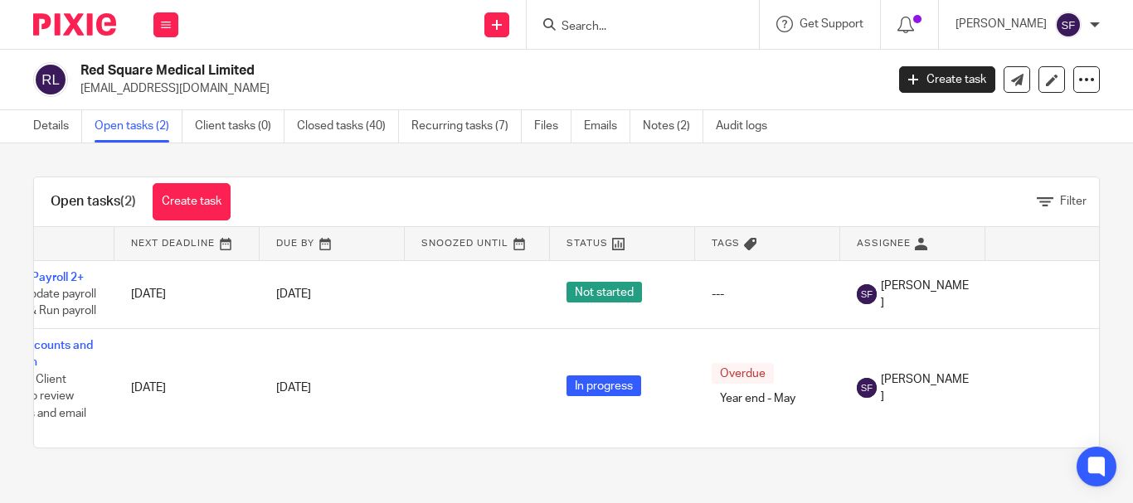
scroll to position [0, 82]
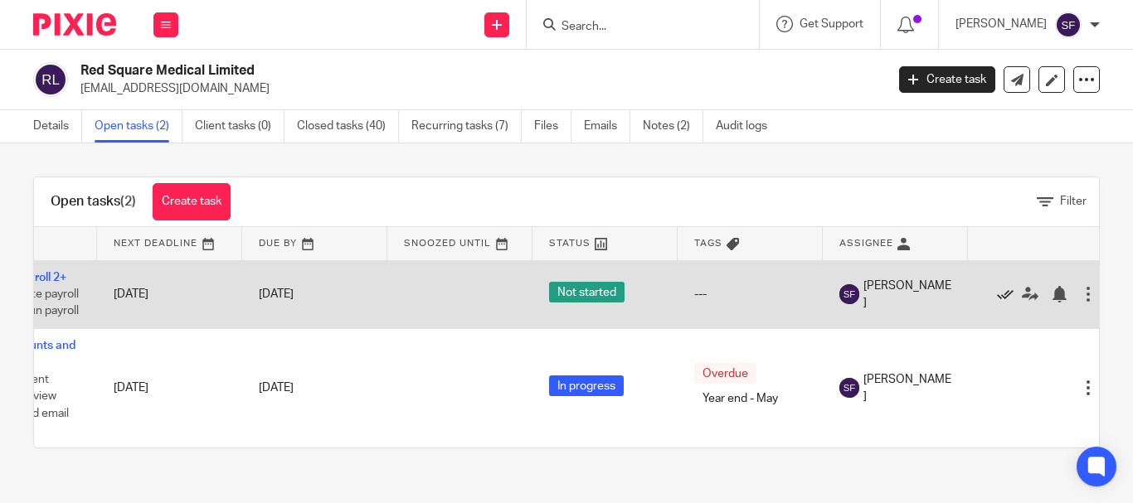
click at [1004, 294] on icon at bounding box center [1005, 294] width 17 height 17
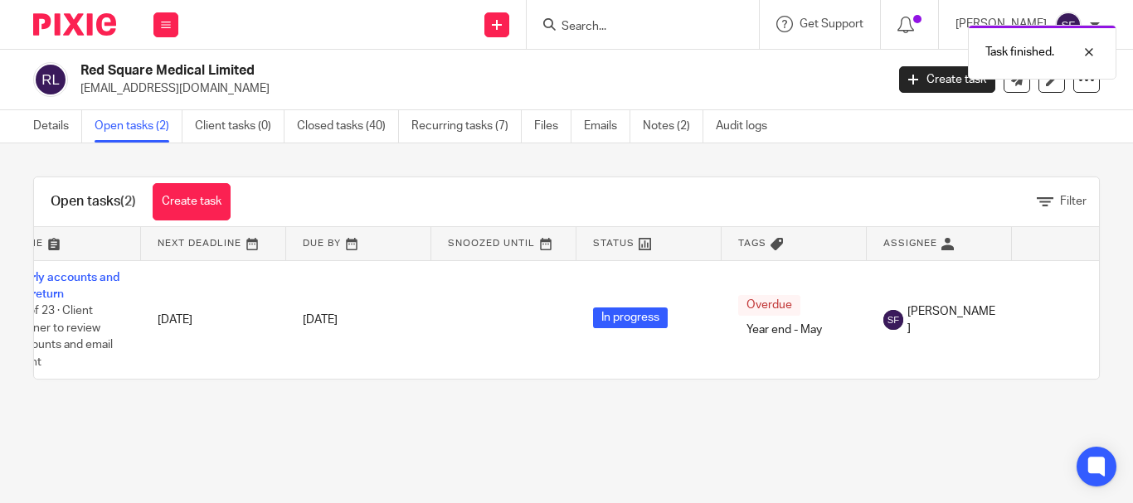
scroll to position [0, 0]
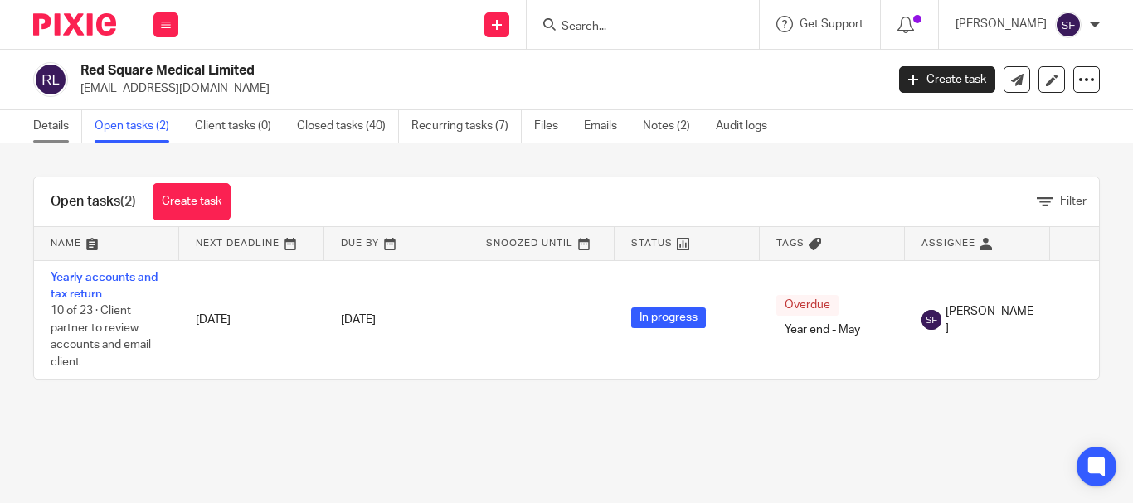
click at [49, 125] on link "Details" at bounding box center [57, 126] width 49 height 32
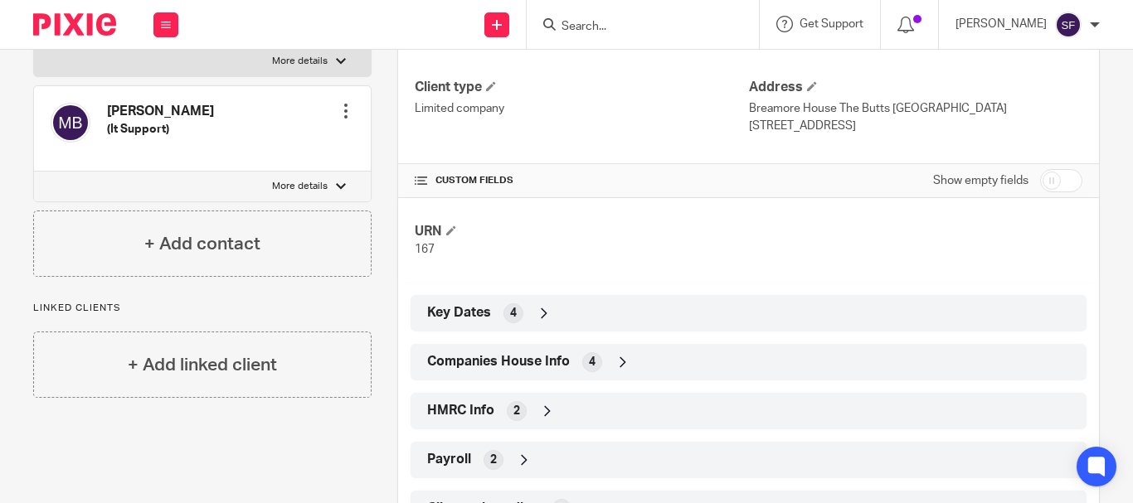
scroll to position [319, 0]
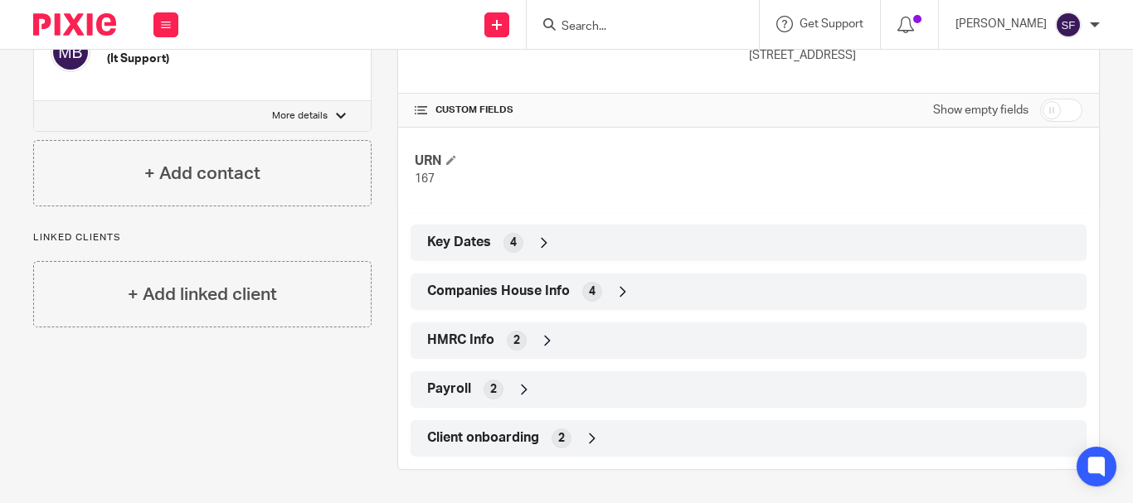
click at [562, 284] on span "Companies House Info" at bounding box center [498, 291] width 143 height 17
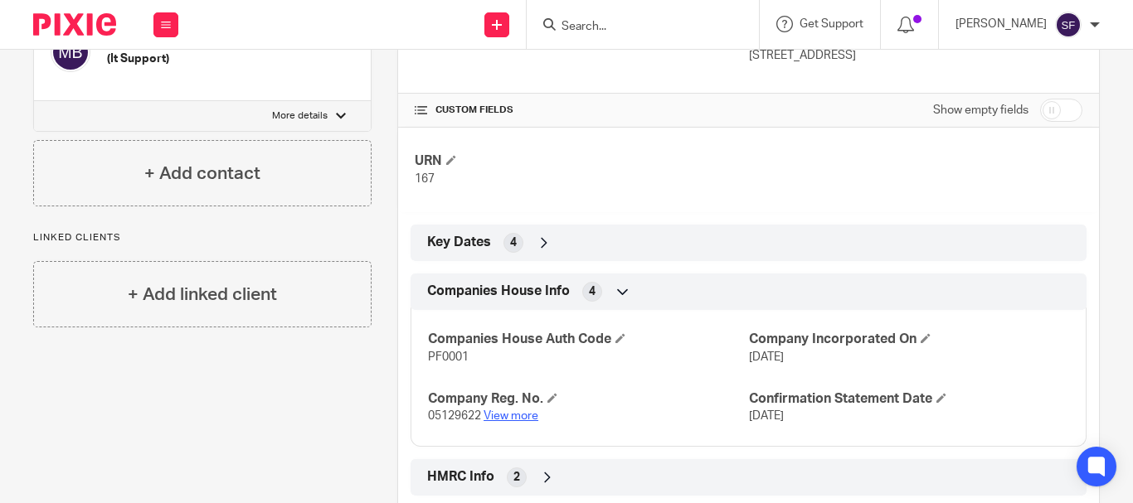
click at [499, 415] on link "View more" at bounding box center [511, 417] width 55 height 12
click at [169, 28] on icon at bounding box center [166, 25] width 10 height 10
click at [169, 143] on li "Team" at bounding box center [165, 151] width 44 height 24
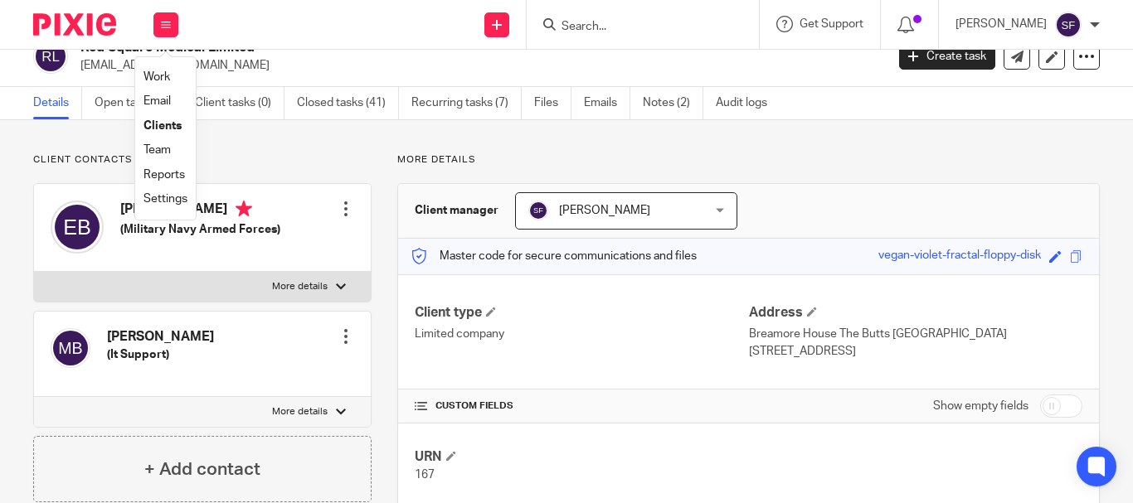
scroll to position [0, 0]
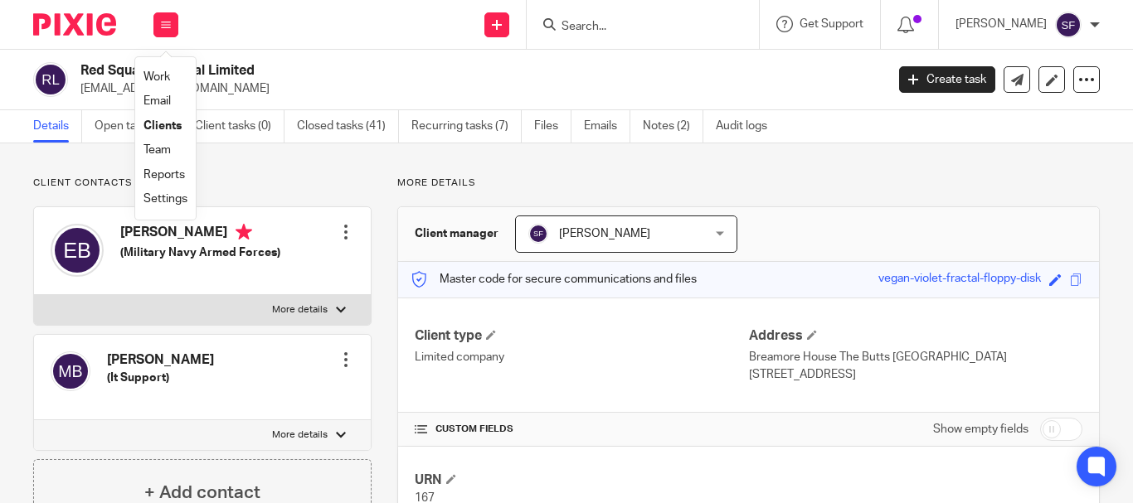
click at [161, 149] on link "Team" at bounding box center [156, 150] width 27 height 12
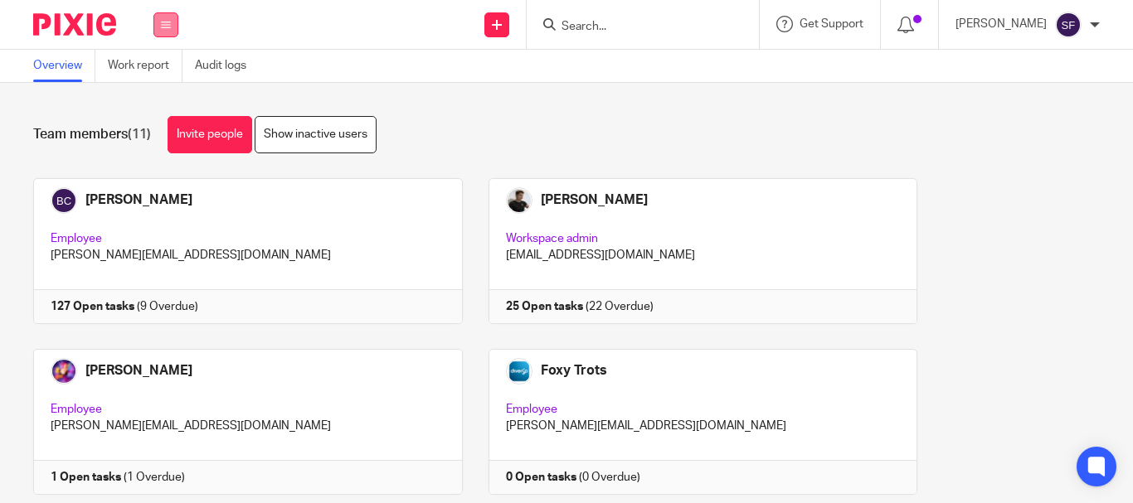
click at [158, 22] on button at bounding box center [165, 24] width 25 height 25
click at [172, 76] on li "Work" at bounding box center [165, 78] width 44 height 24
click at [157, 75] on link "Work" at bounding box center [156, 77] width 27 height 12
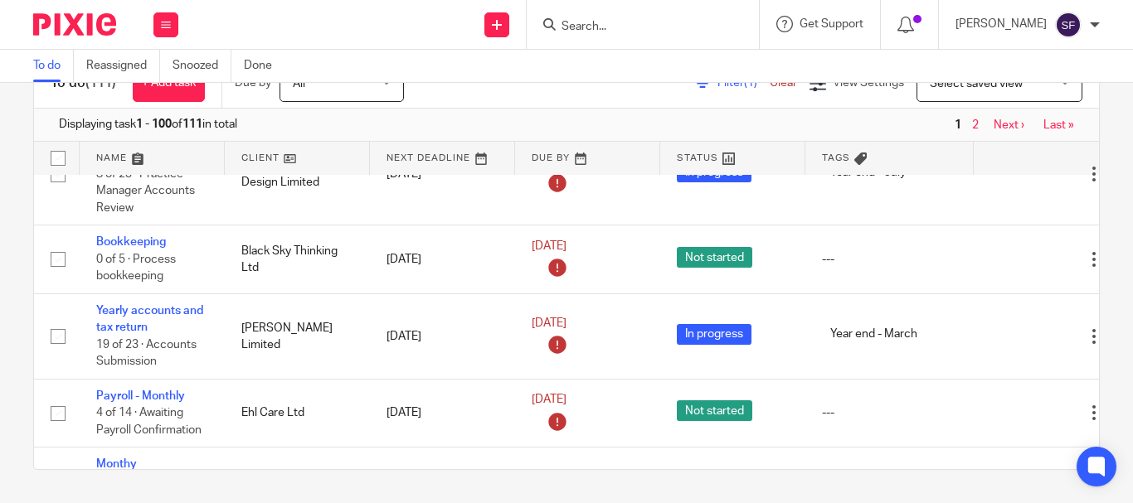
scroll to position [498, 0]
